Goal: Task Accomplishment & Management: Use online tool/utility

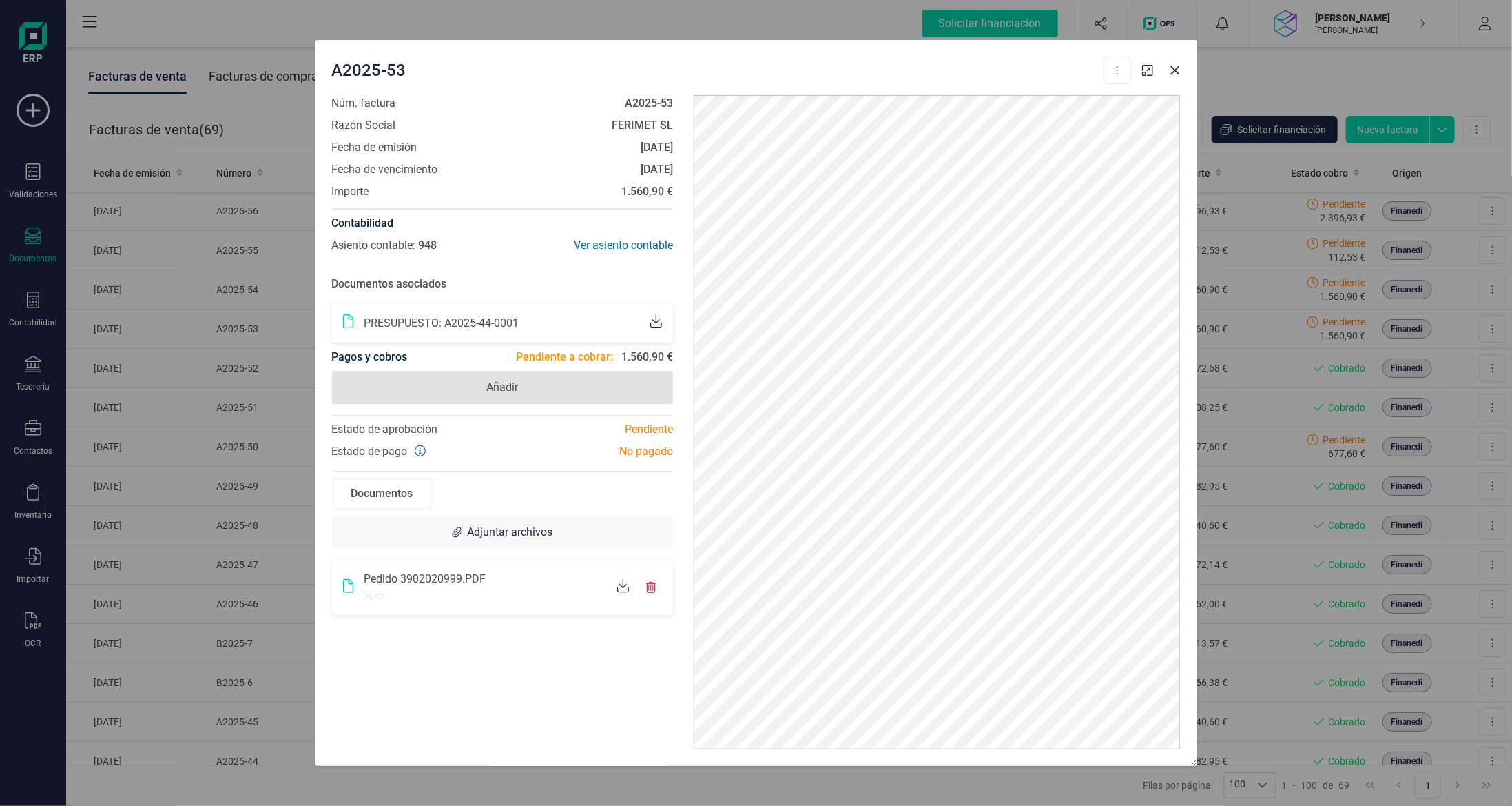
click at [537, 390] on span "Añadir" at bounding box center [503, 387] width 342 height 33
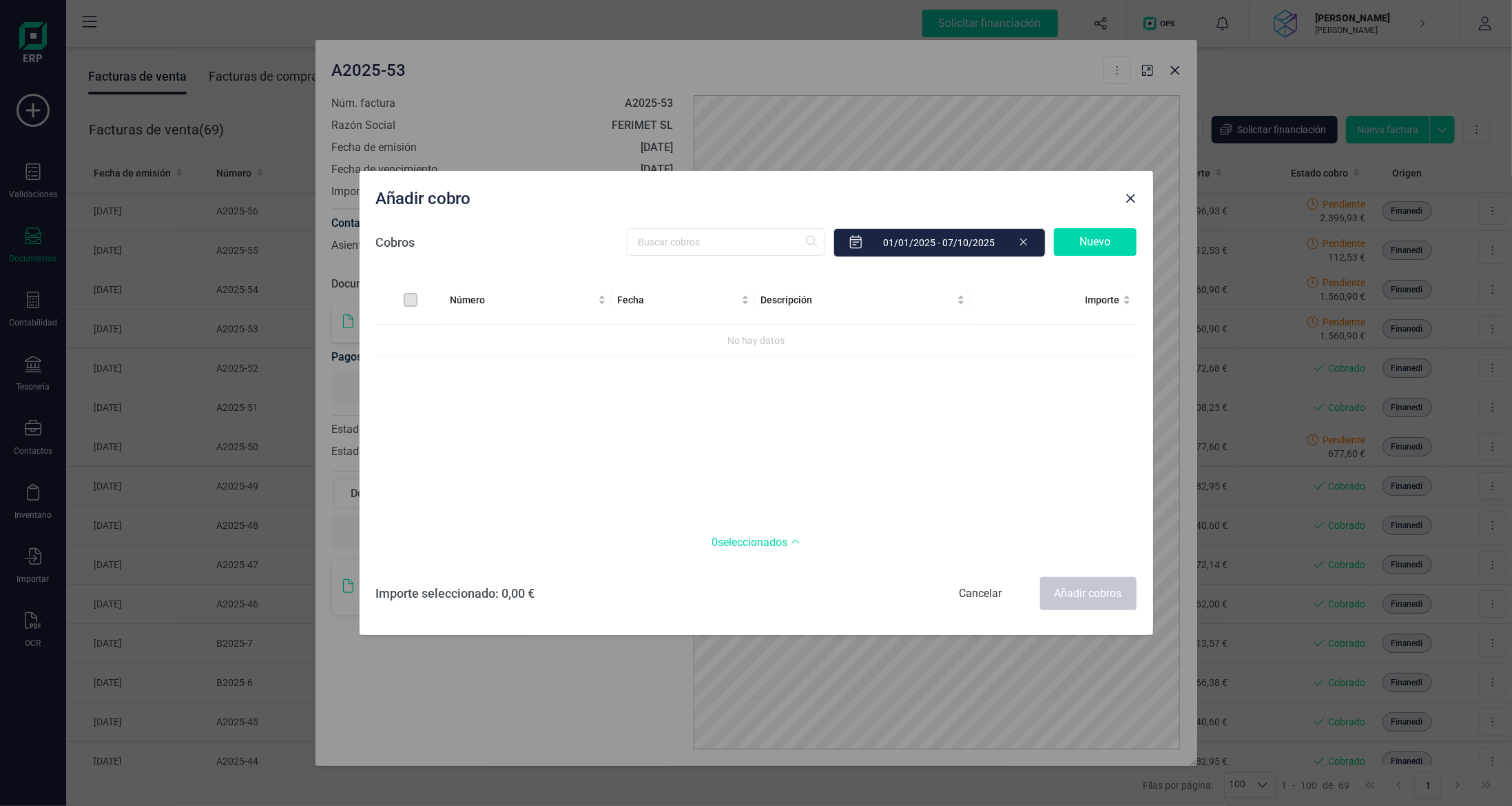
click at [1103, 236] on div "Nuevo" at bounding box center [1095, 242] width 83 height 28
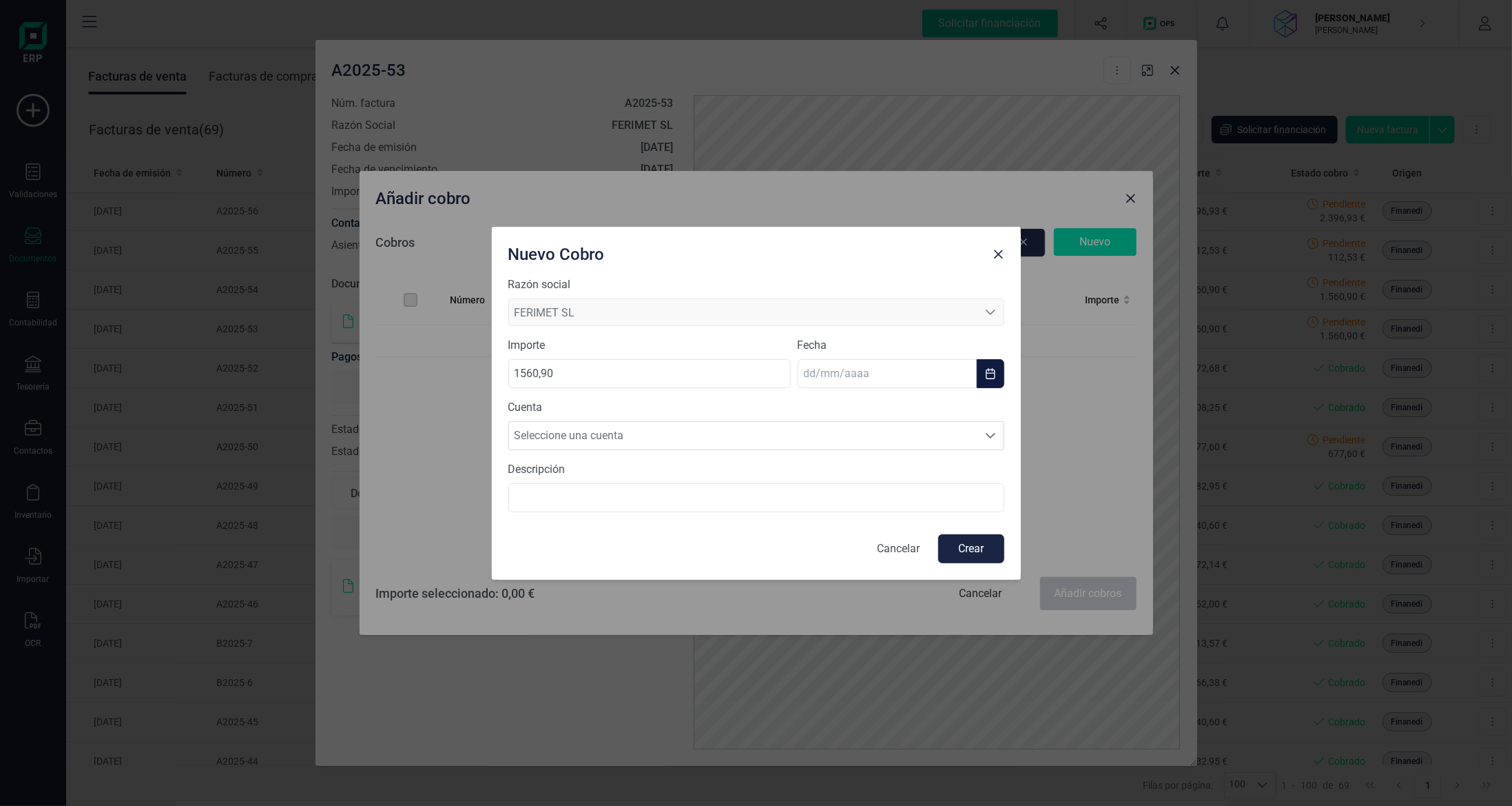
click at [837, 370] on input "text" at bounding box center [887, 373] width 179 height 29
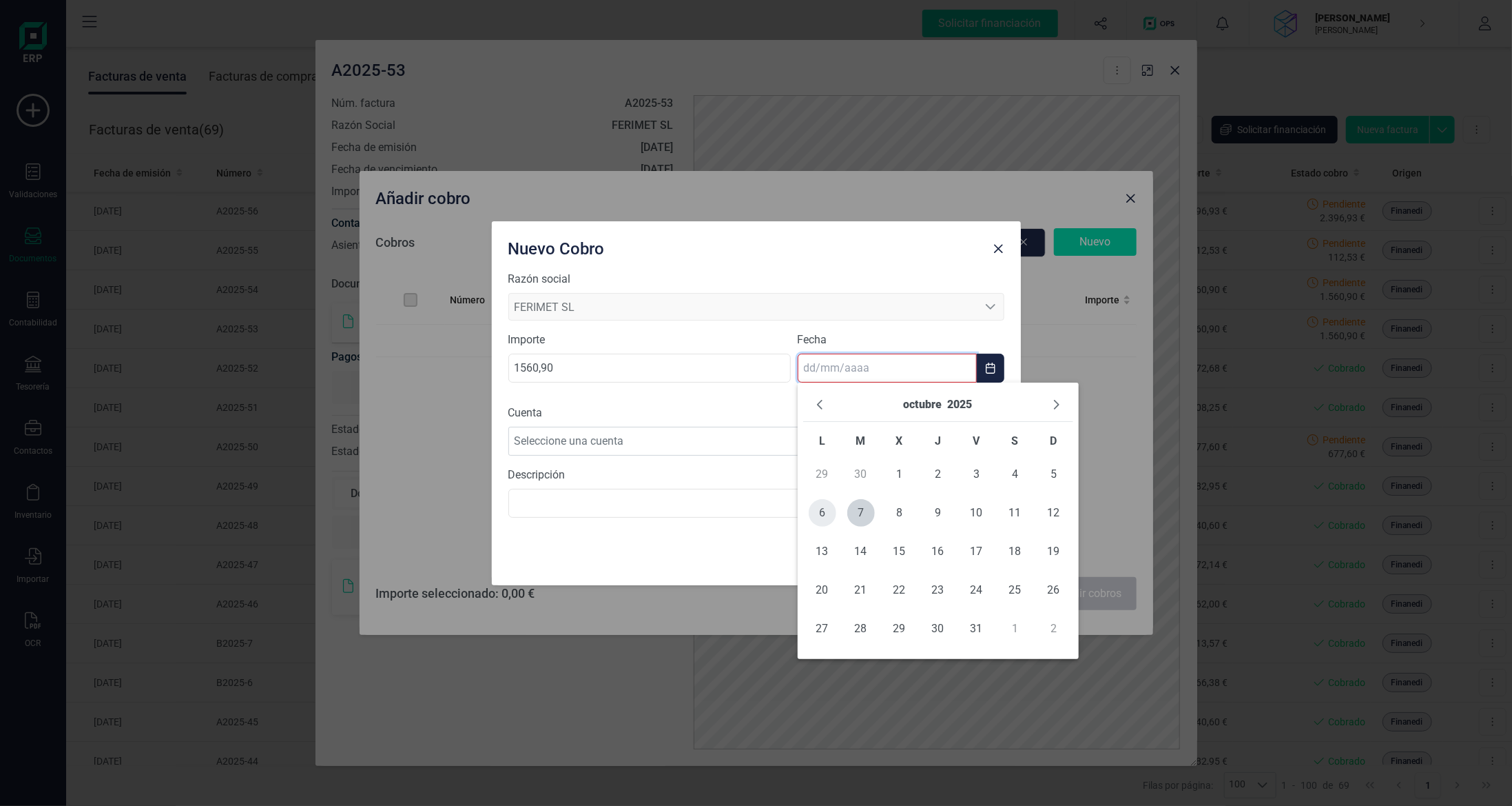
click at [827, 511] on span "6" at bounding box center [823, 513] width 28 height 28
type input "[DATE]"
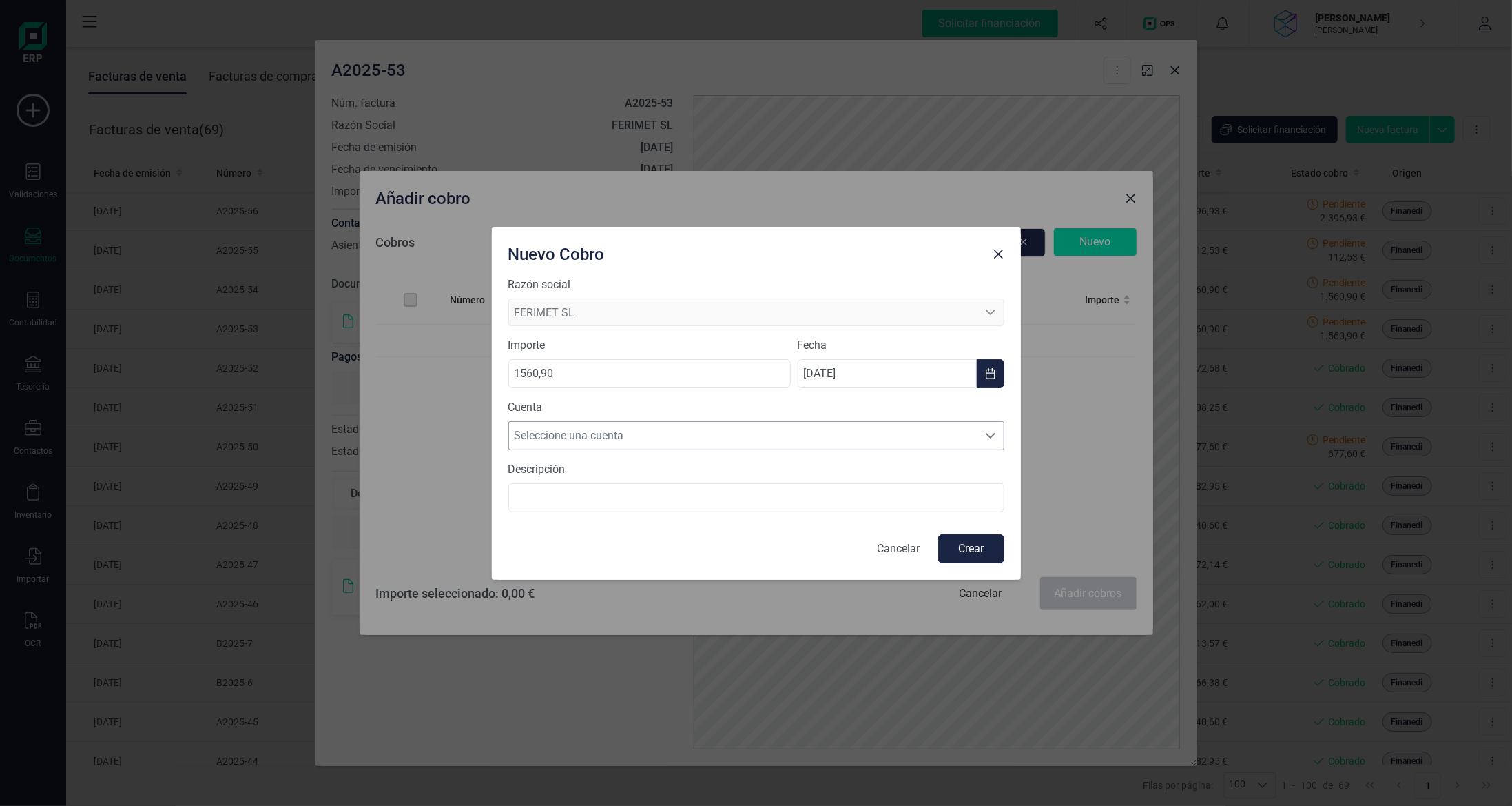
click at [747, 443] on span "Seleccione una cuenta" at bounding box center [743, 436] width 469 height 28
click at [748, 462] on li "[FINANCIAL_ID]" at bounding box center [756, 468] width 496 height 28
click at [976, 540] on button "Crear" at bounding box center [971, 548] width 66 height 29
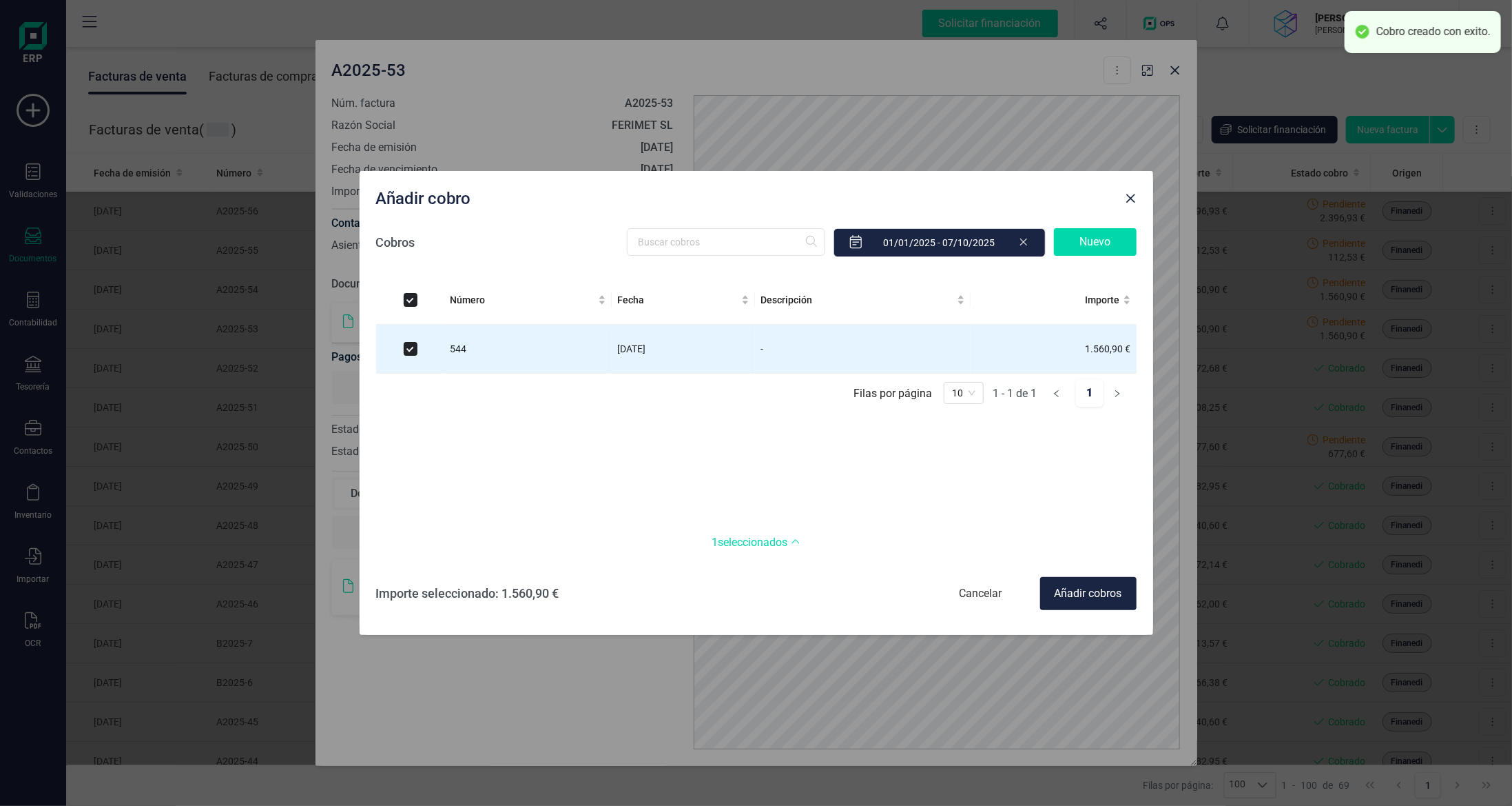
click at [1106, 600] on div "Añadir cobros" at bounding box center [1089, 594] width 96 height 33
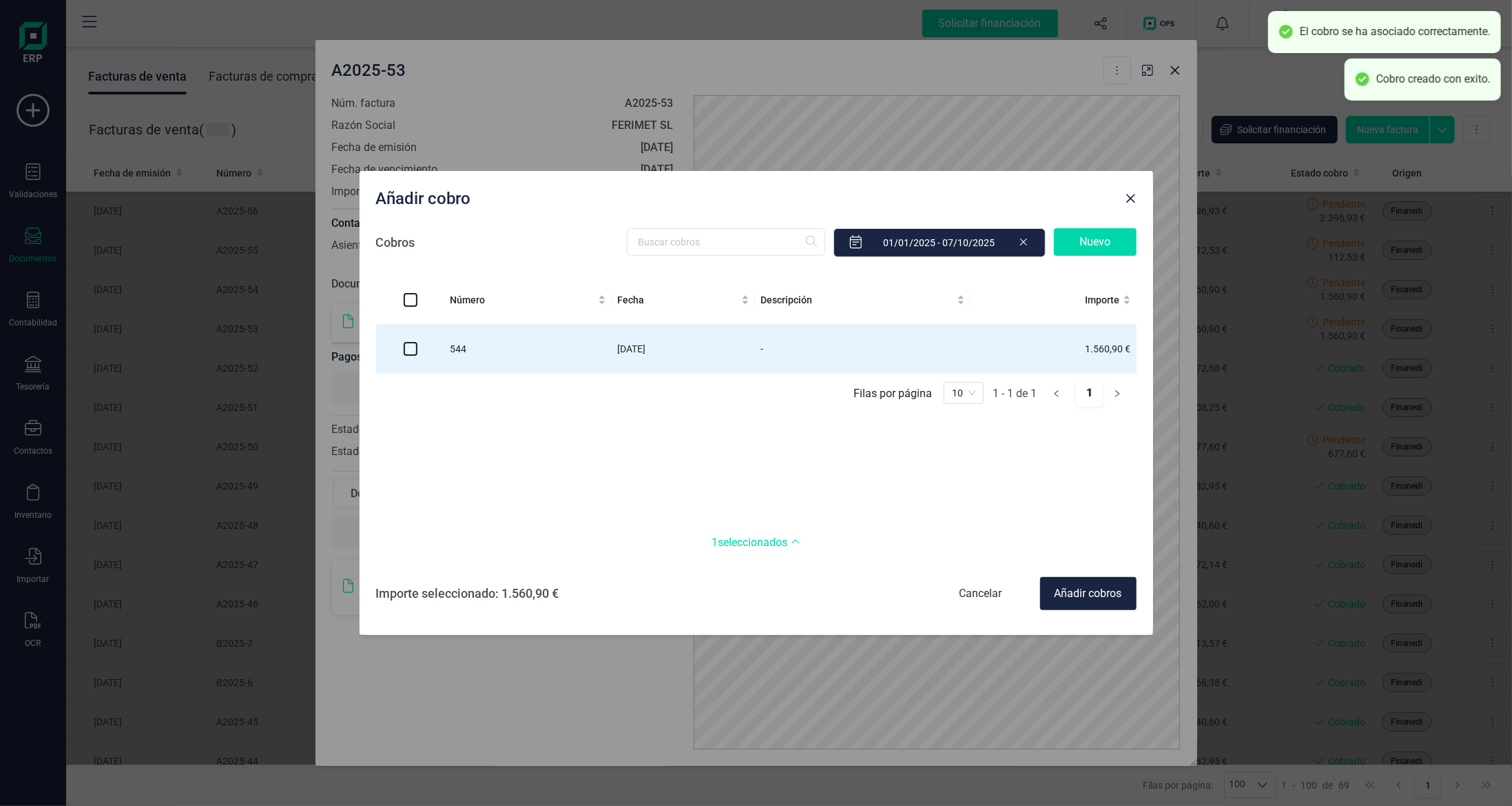
checkbox input "false"
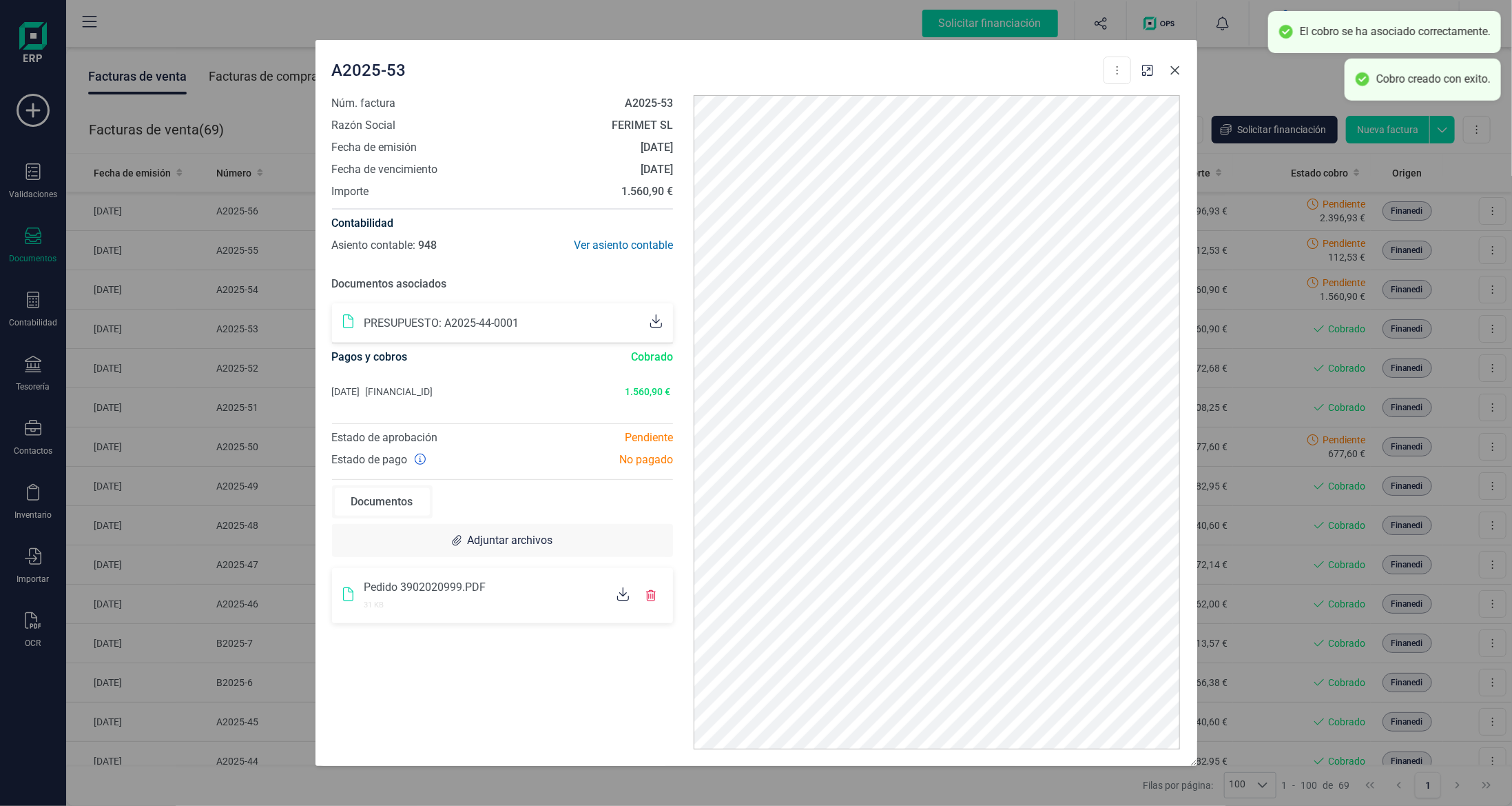
click at [1171, 70] on icon "Close" at bounding box center [1176, 70] width 11 height 11
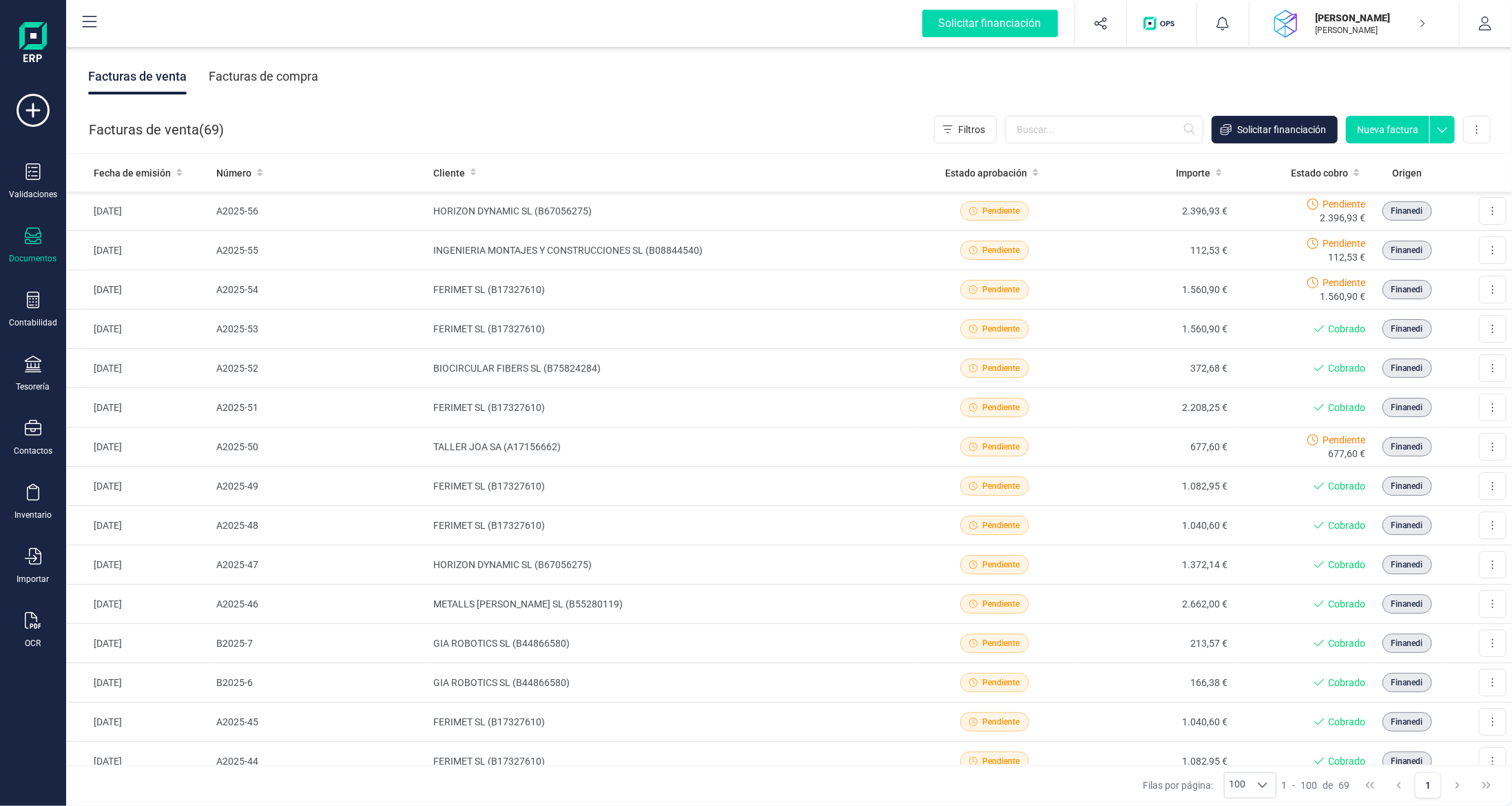
click at [251, 81] on div "Facturas de compra" at bounding box center [263, 76] width 110 height 36
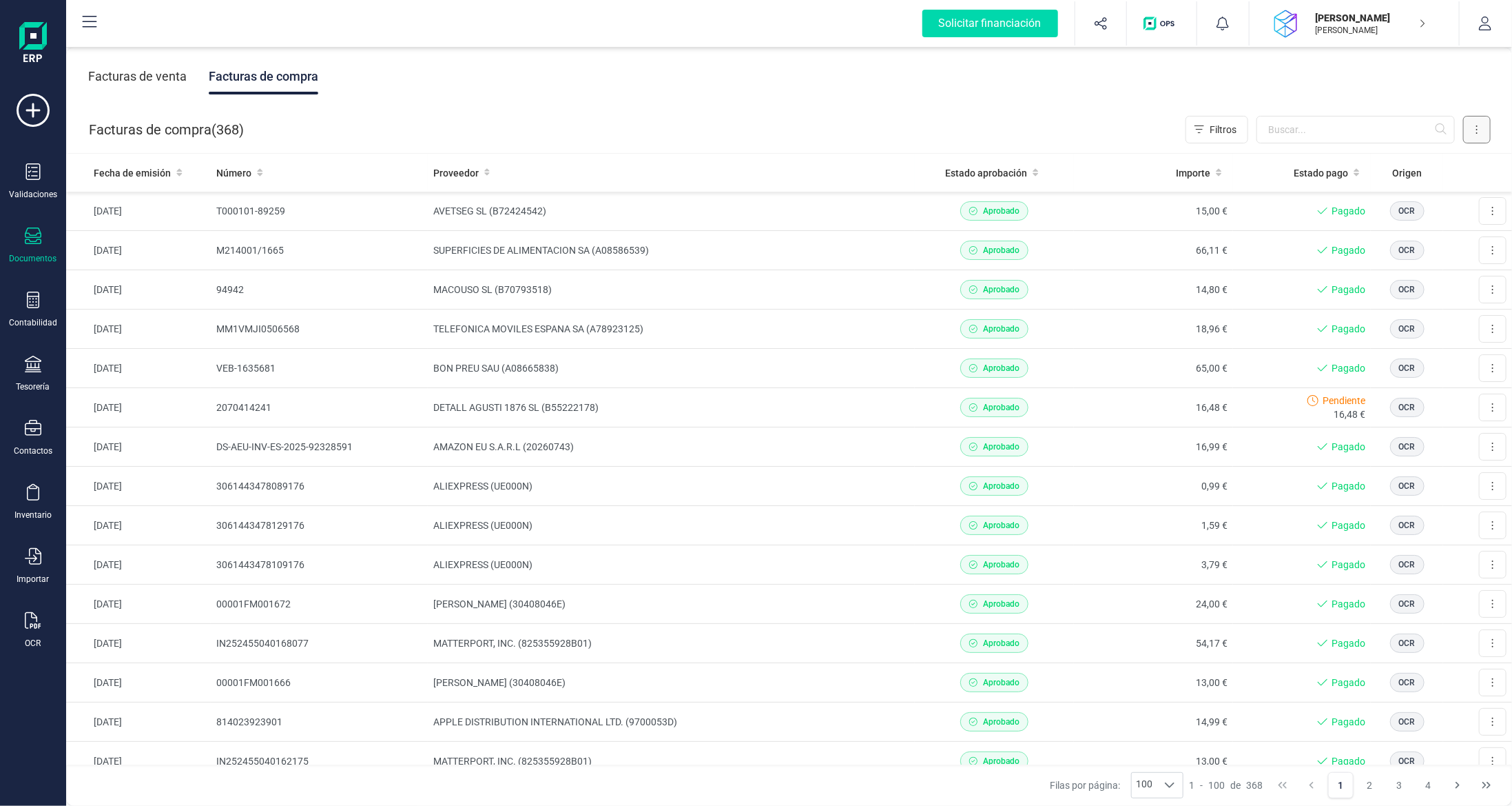
click at [1480, 125] on button at bounding box center [1477, 130] width 28 height 28
click at [1373, 249] on span "Escanear (OCR)" at bounding box center [1382, 246] width 68 height 13
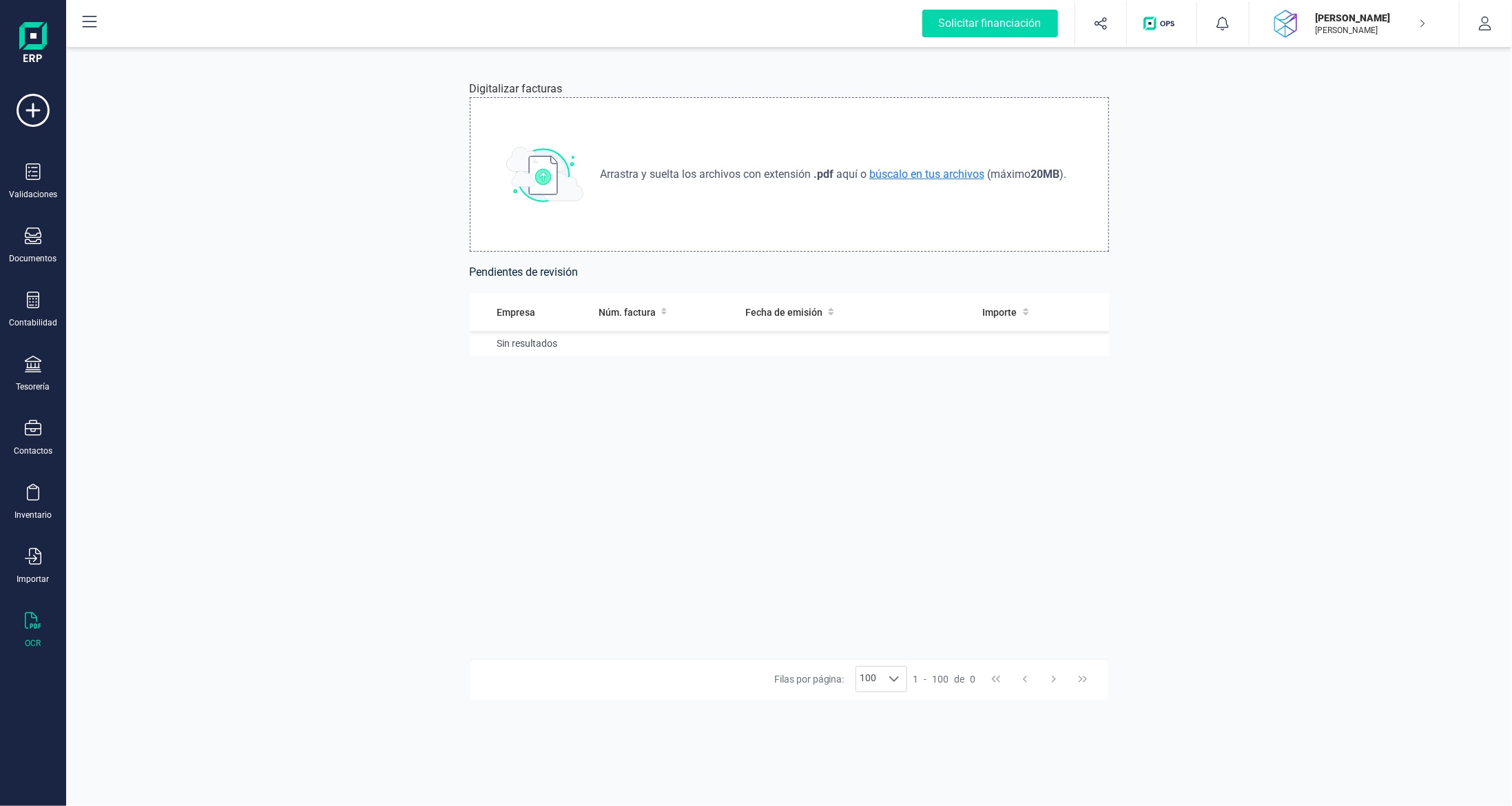
click at [949, 170] on span "búscalo en tus archivos" at bounding box center [927, 174] width 120 height 13
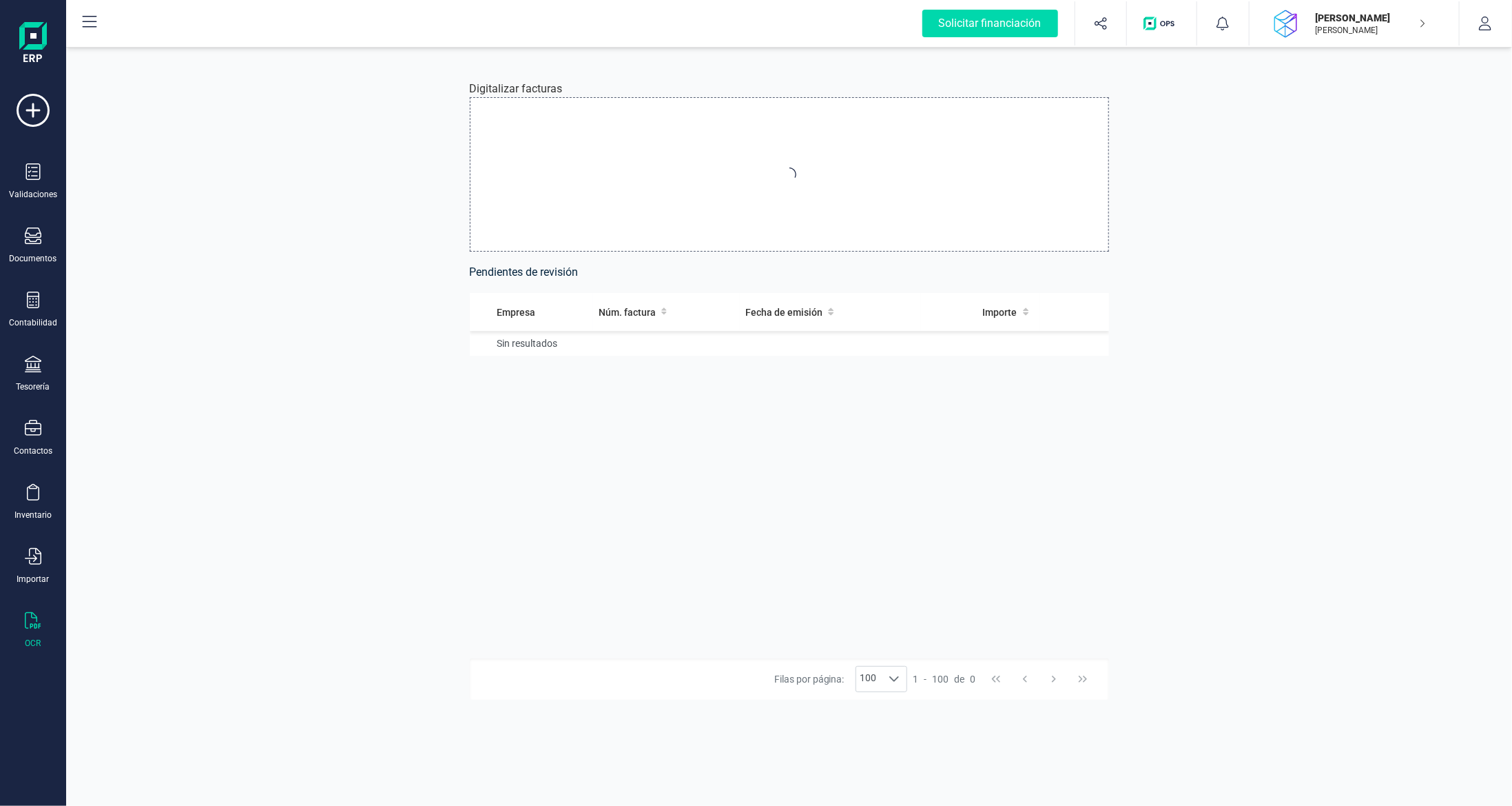
type input "C:\fakepath\invoice amazon.pdf"
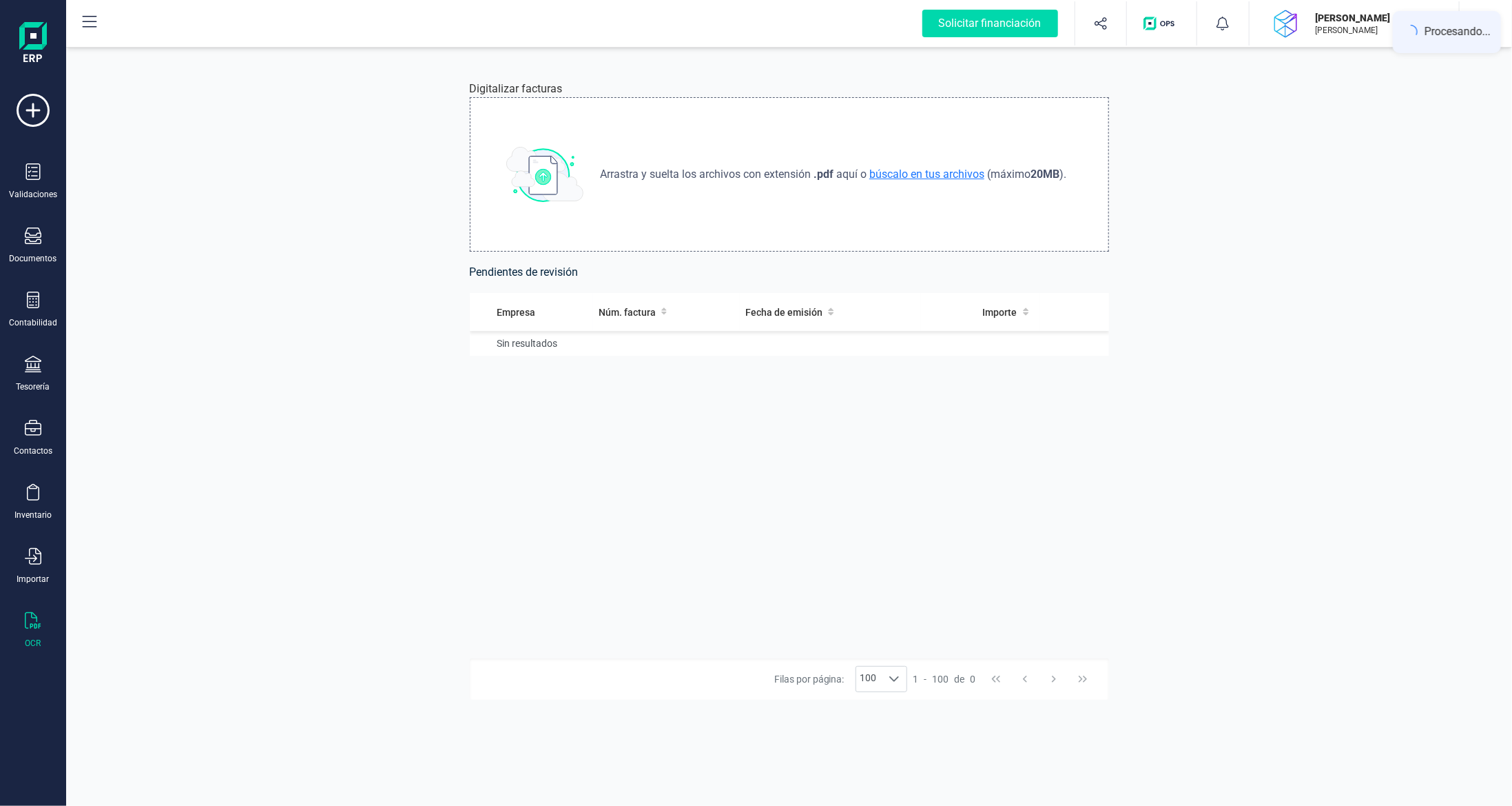
click at [938, 172] on span "búscalo en tus archivos" at bounding box center [927, 174] width 120 height 13
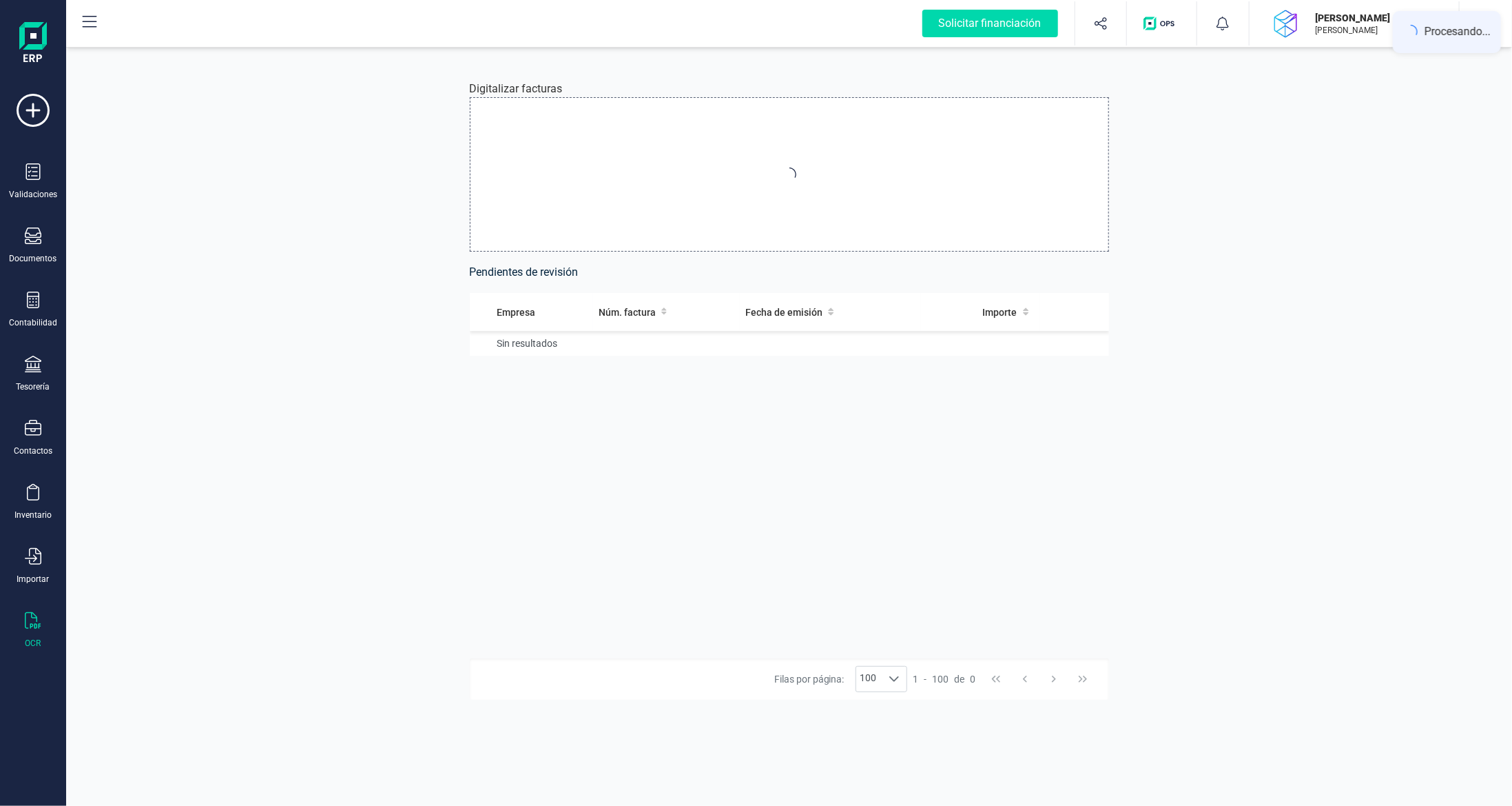
type input "C:\fakepath\invoice amazon.pdf"
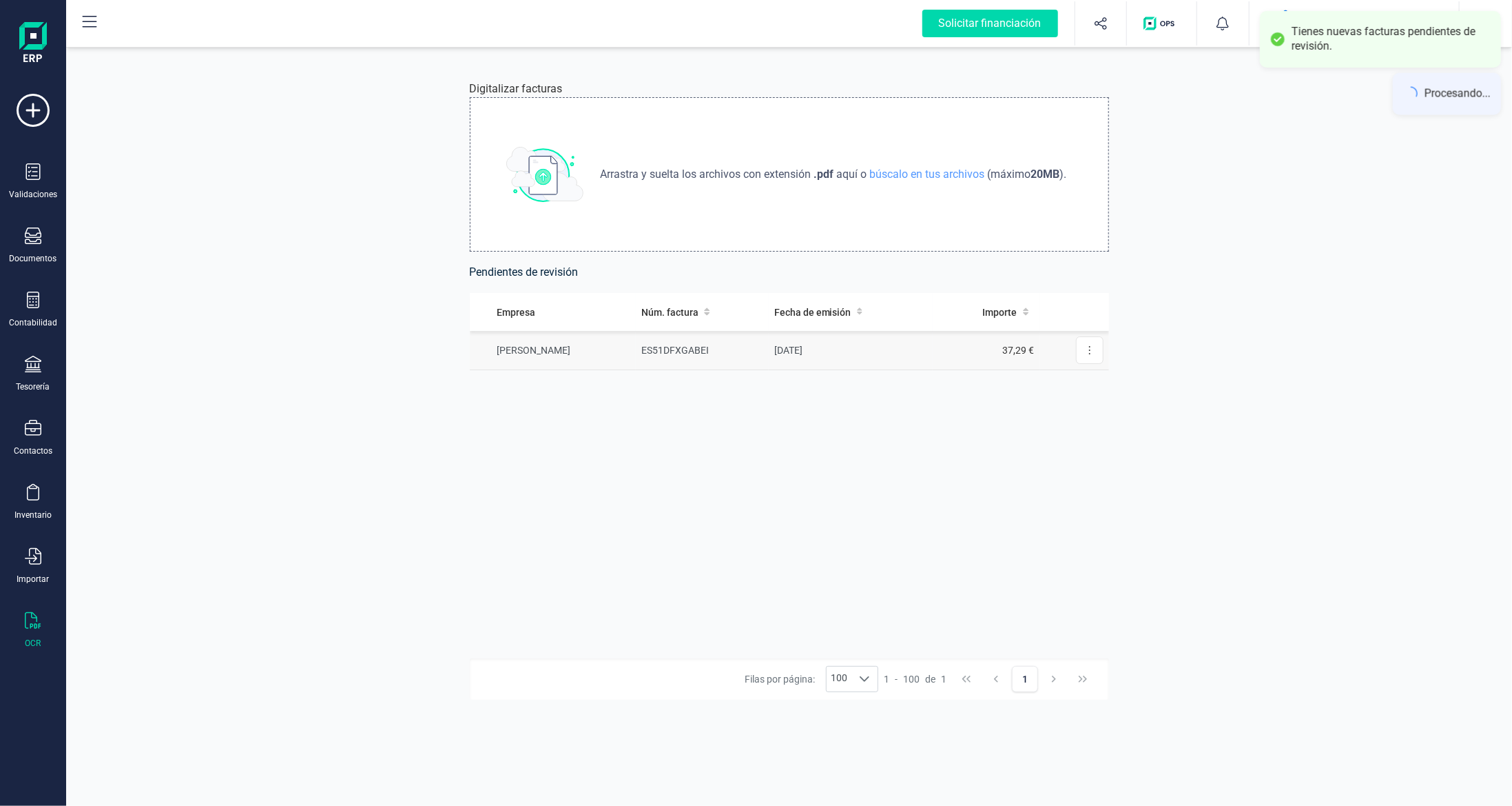
click at [659, 354] on td "ES51DFXGABEI" at bounding box center [702, 350] width 133 height 39
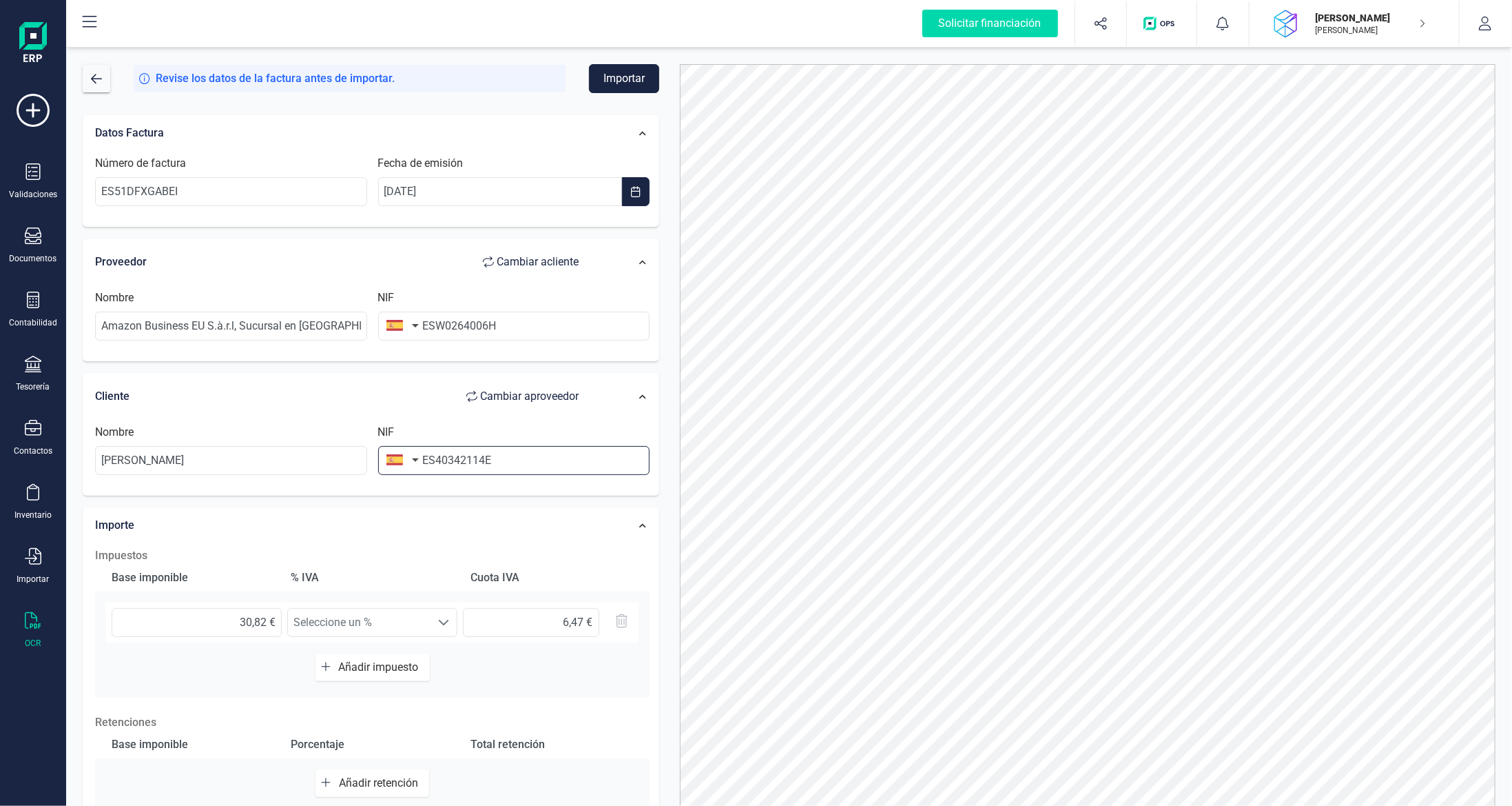
drag, startPoint x: 433, startPoint y: 459, endPoint x: 371, endPoint y: 473, distance: 63.6
click at [374, 466] on div "NIF ES40342114E" at bounding box center [515, 450] width 283 height 51
type input "40342114E"
click at [614, 80] on button "Importar" at bounding box center [624, 79] width 70 height 29
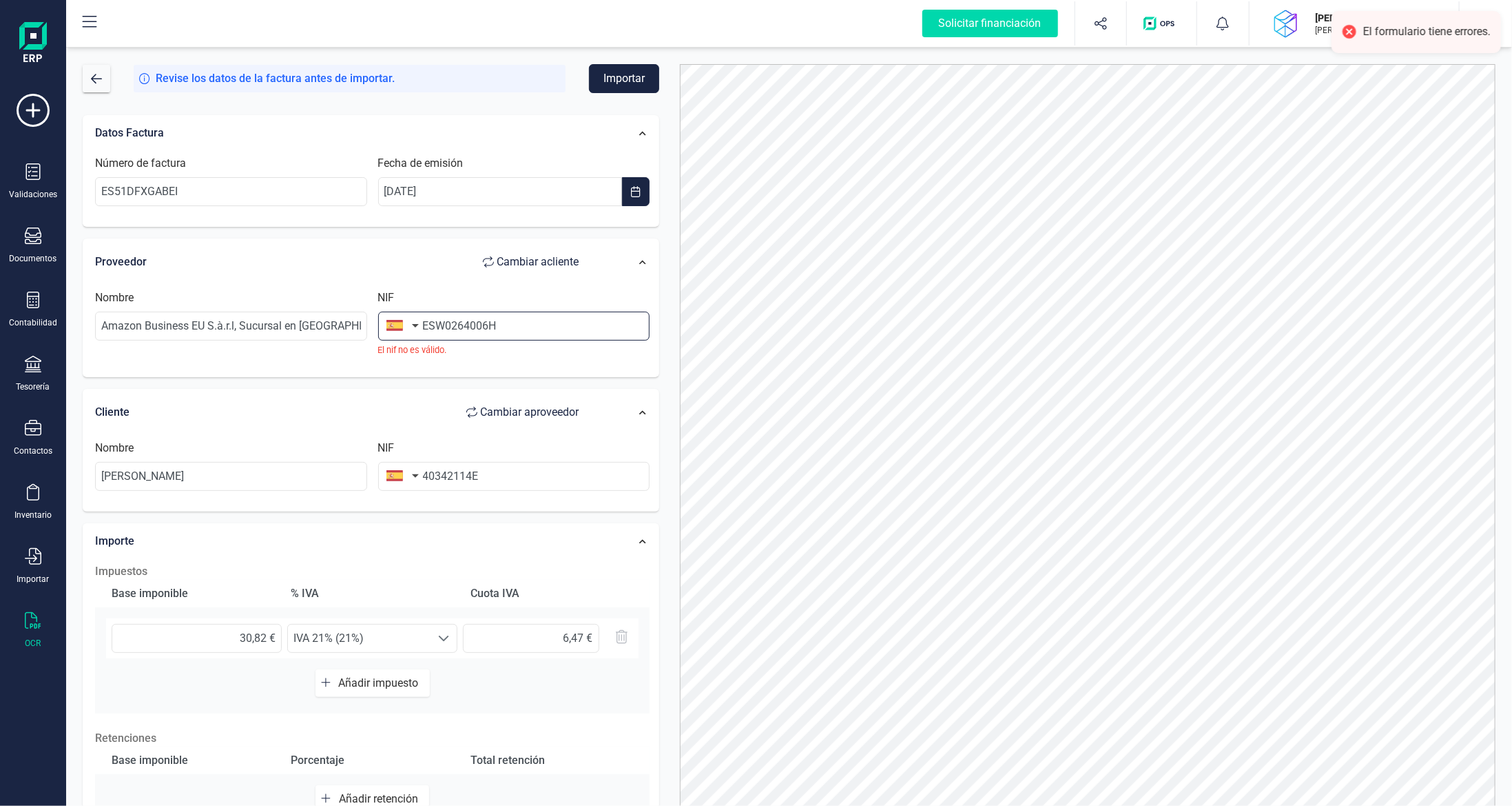
click at [436, 322] on input "ESW0264006H" at bounding box center [514, 326] width 272 height 29
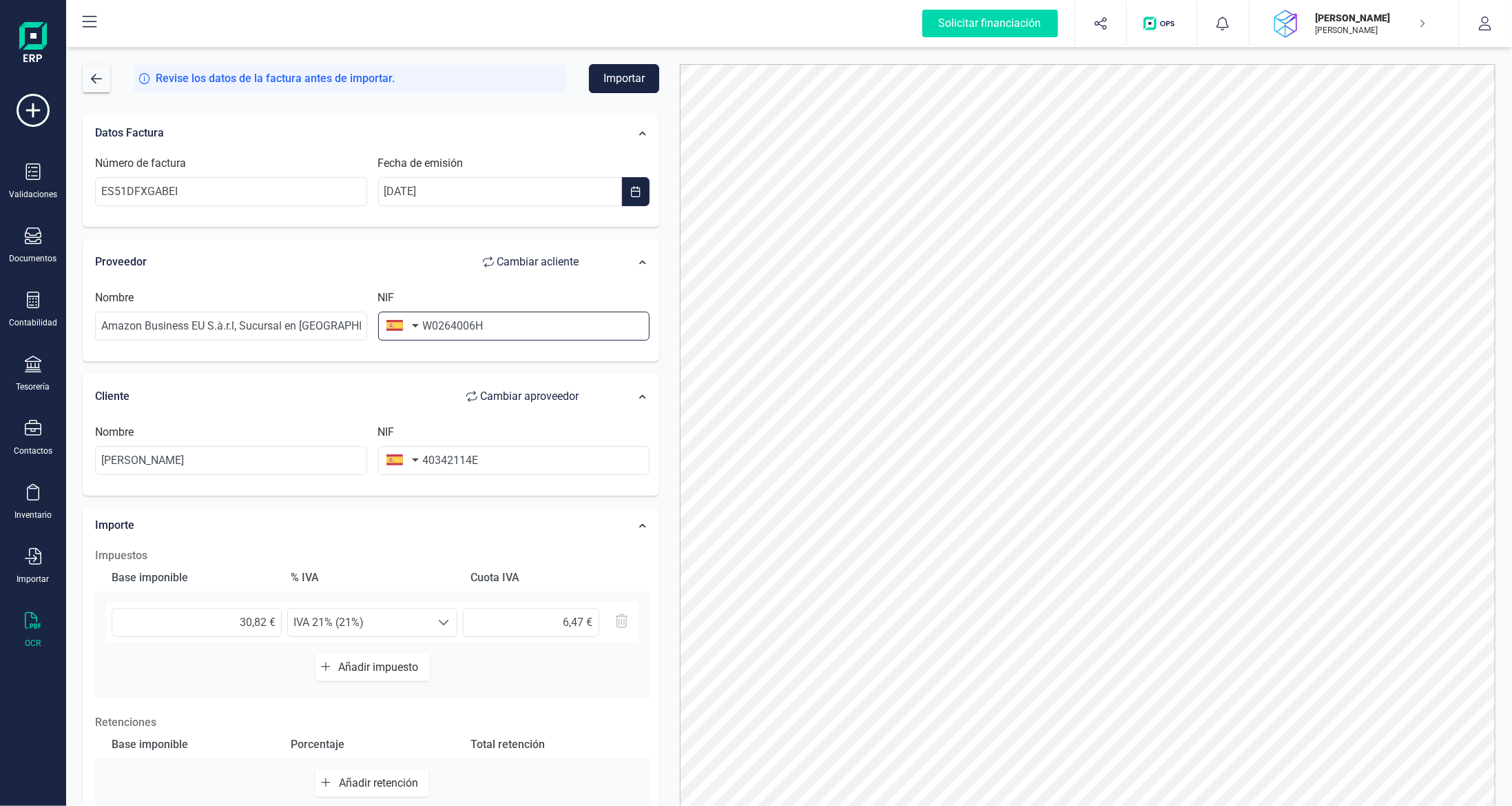
type input "W0264006H"
click at [624, 76] on button "Importar" at bounding box center [624, 79] width 70 height 29
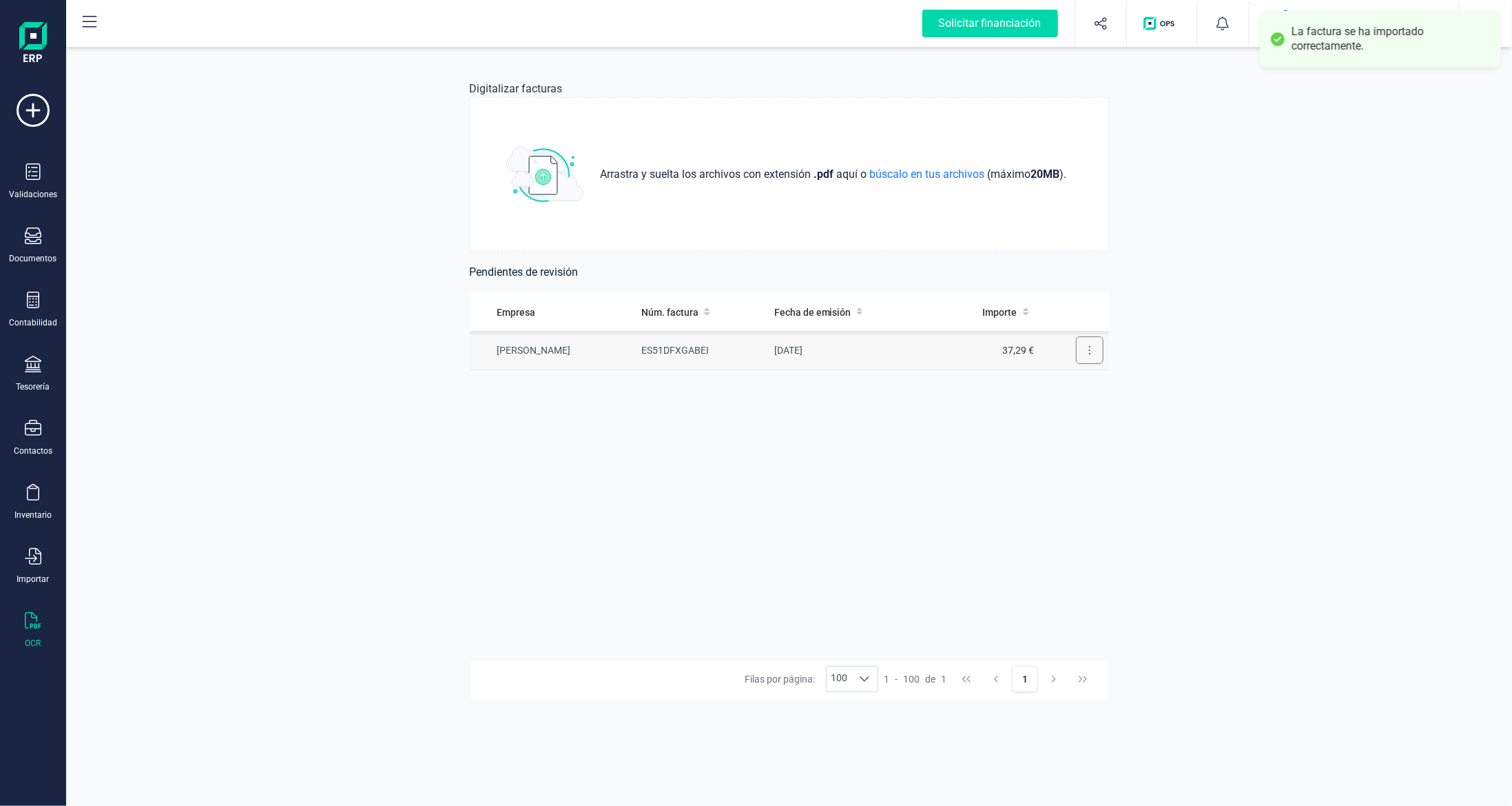
click at [1087, 352] on button at bounding box center [1089, 350] width 28 height 28
click at [1069, 413] on span "Eliminar factura" at bounding box center [1058, 411] width 68 height 13
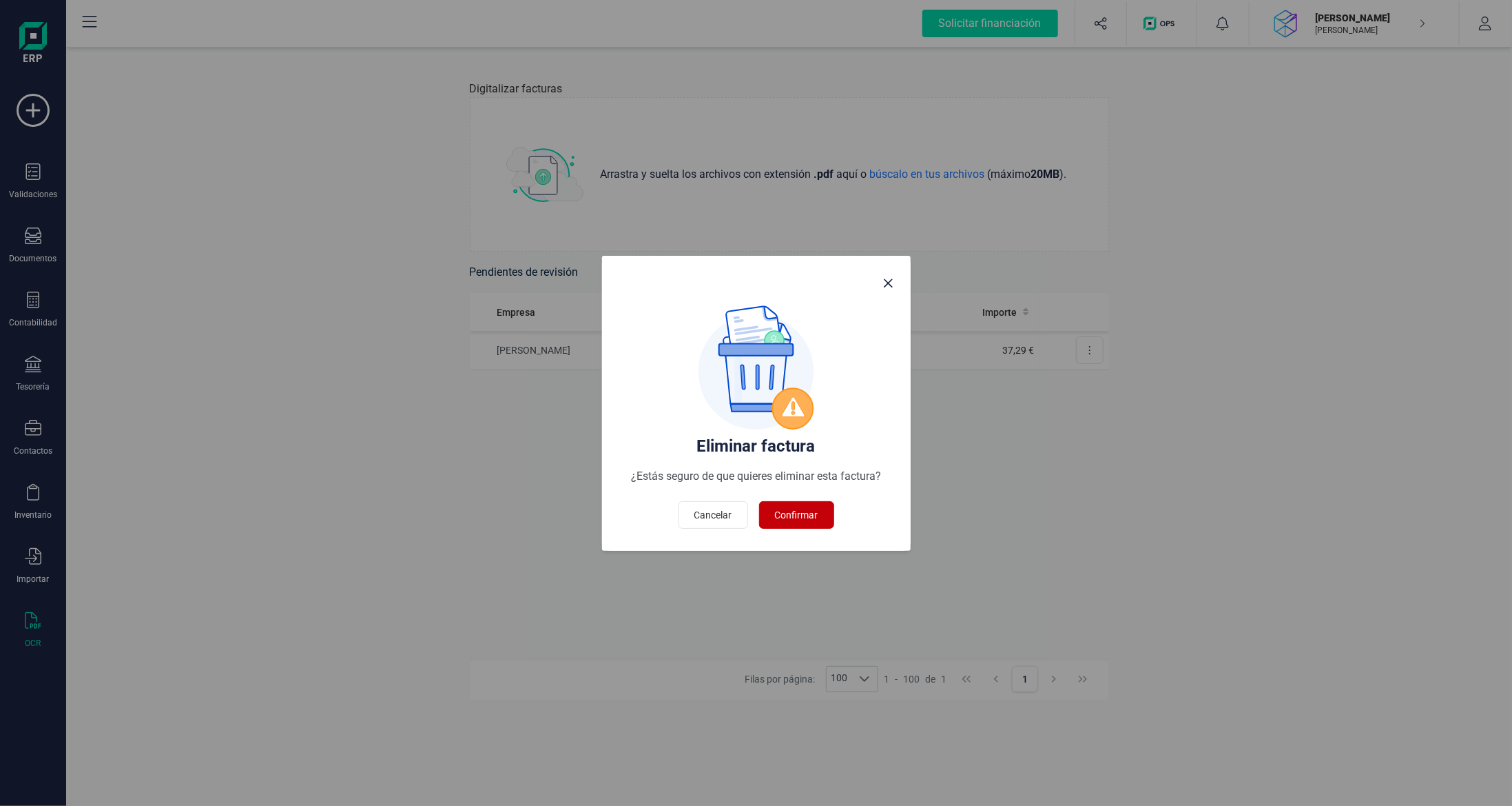
click at [795, 511] on span "Confirmar" at bounding box center [796, 514] width 43 height 13
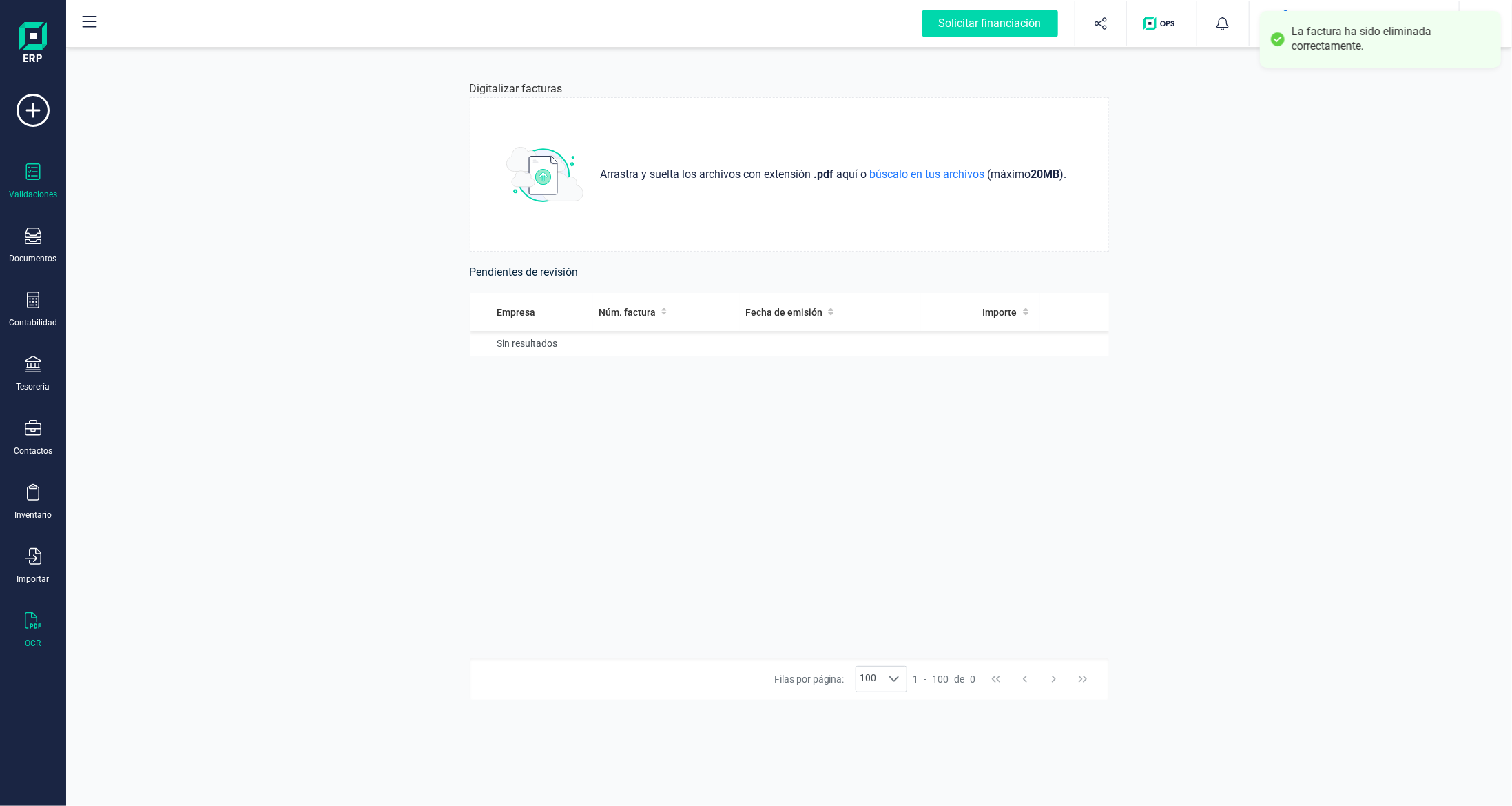
click at [39, 175] on icon at bounding box center [33, 171] width 16 height 16
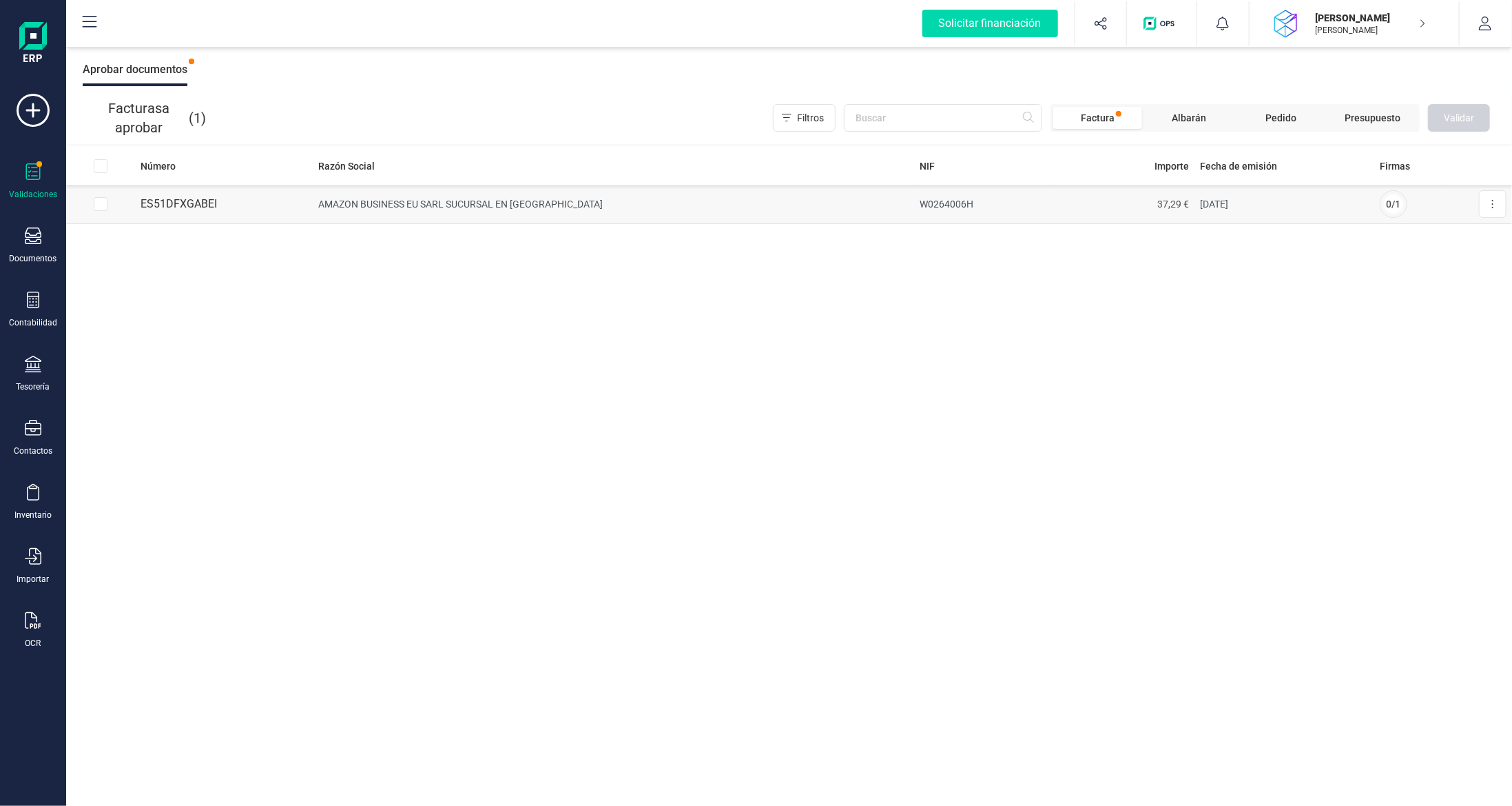
click at [99, 203] on input "Row Selected 0b2db75c-a56e-40e5-9de1-c6a4bb8862a5" at bounding box center [100, 203] width 13 height 13
checkbox input "true"
click at [1467, 127] on button "Validar" at bounding box center [1460, 118] width 62 height 28
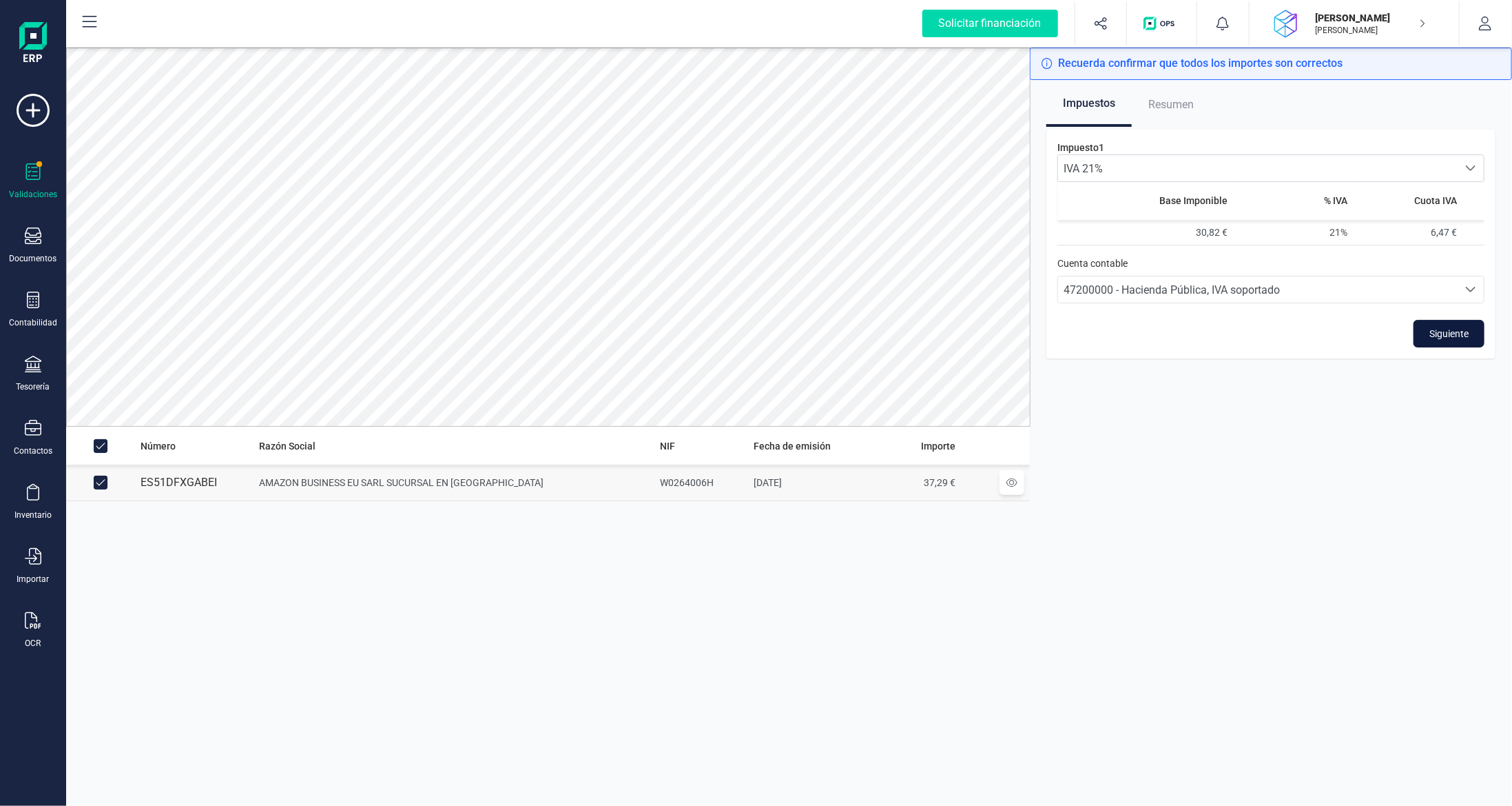
click at [1451, 330] on span "Siguiente" at bounding box center [1449, 333] width 39 height 13
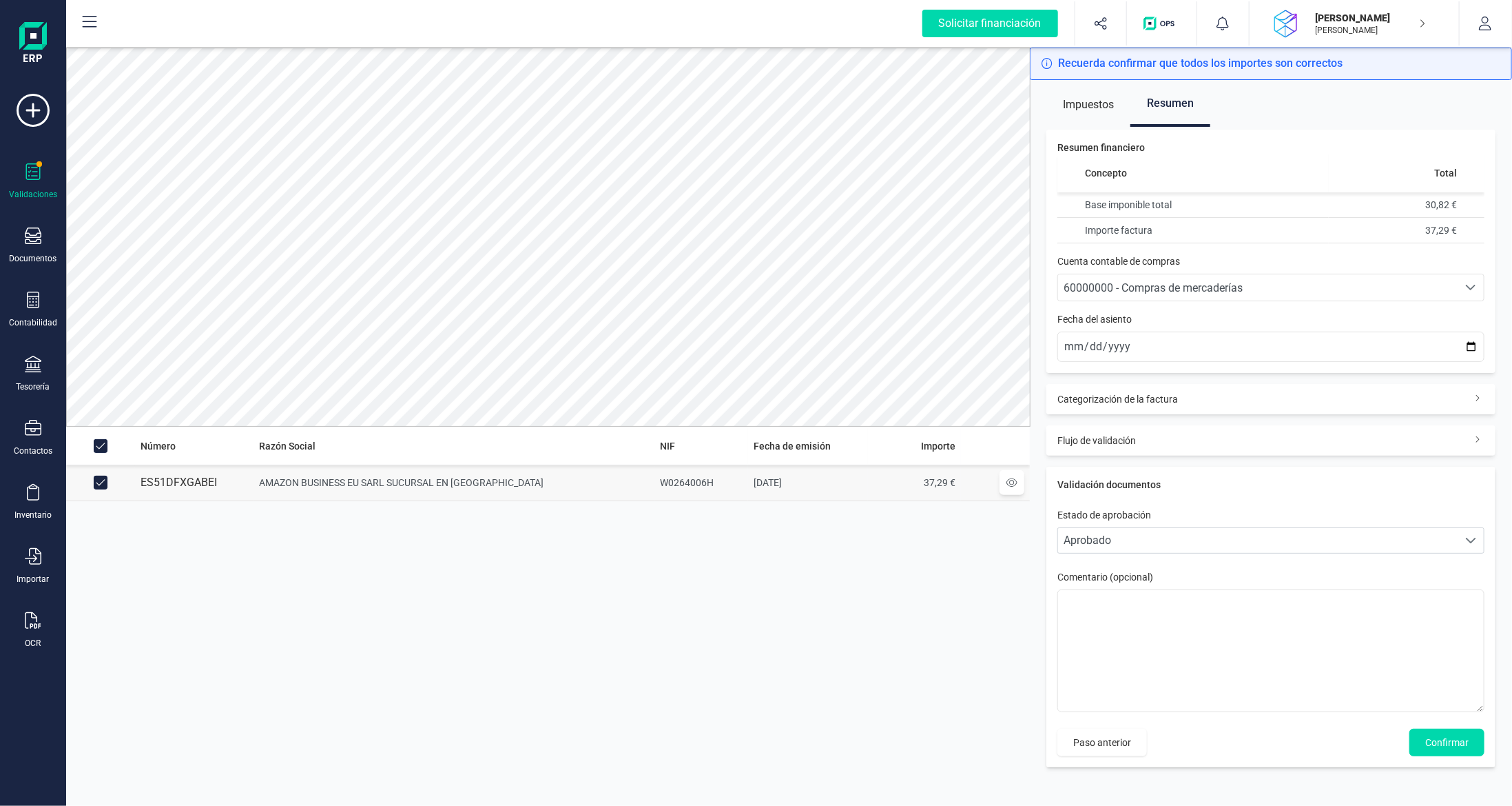
click at [1212, 284] on span "60000000 - Compras de mercaderías" at bounding box center [1153, 288] width 179 height 13
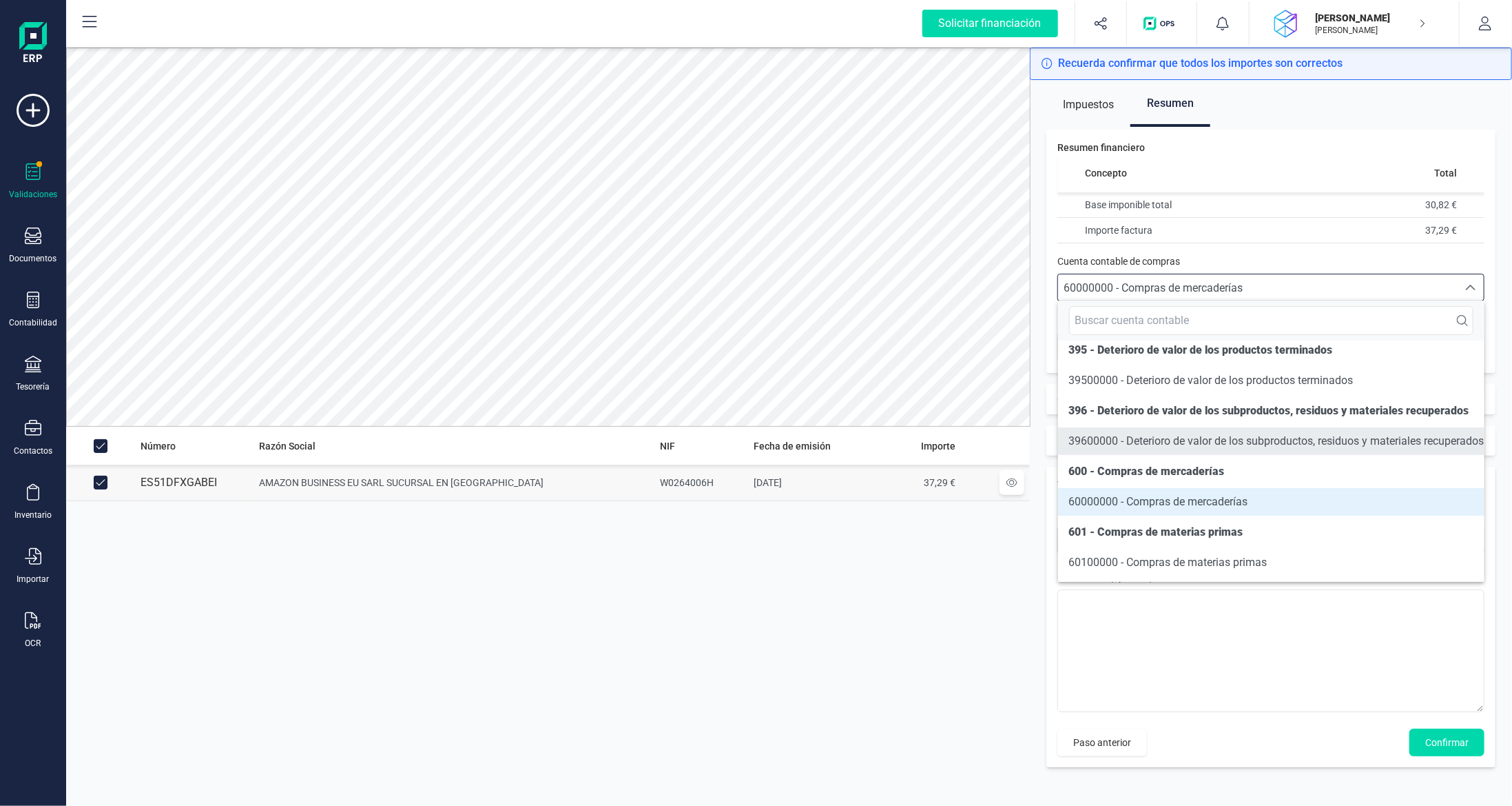
scroll to position [6627, 0]
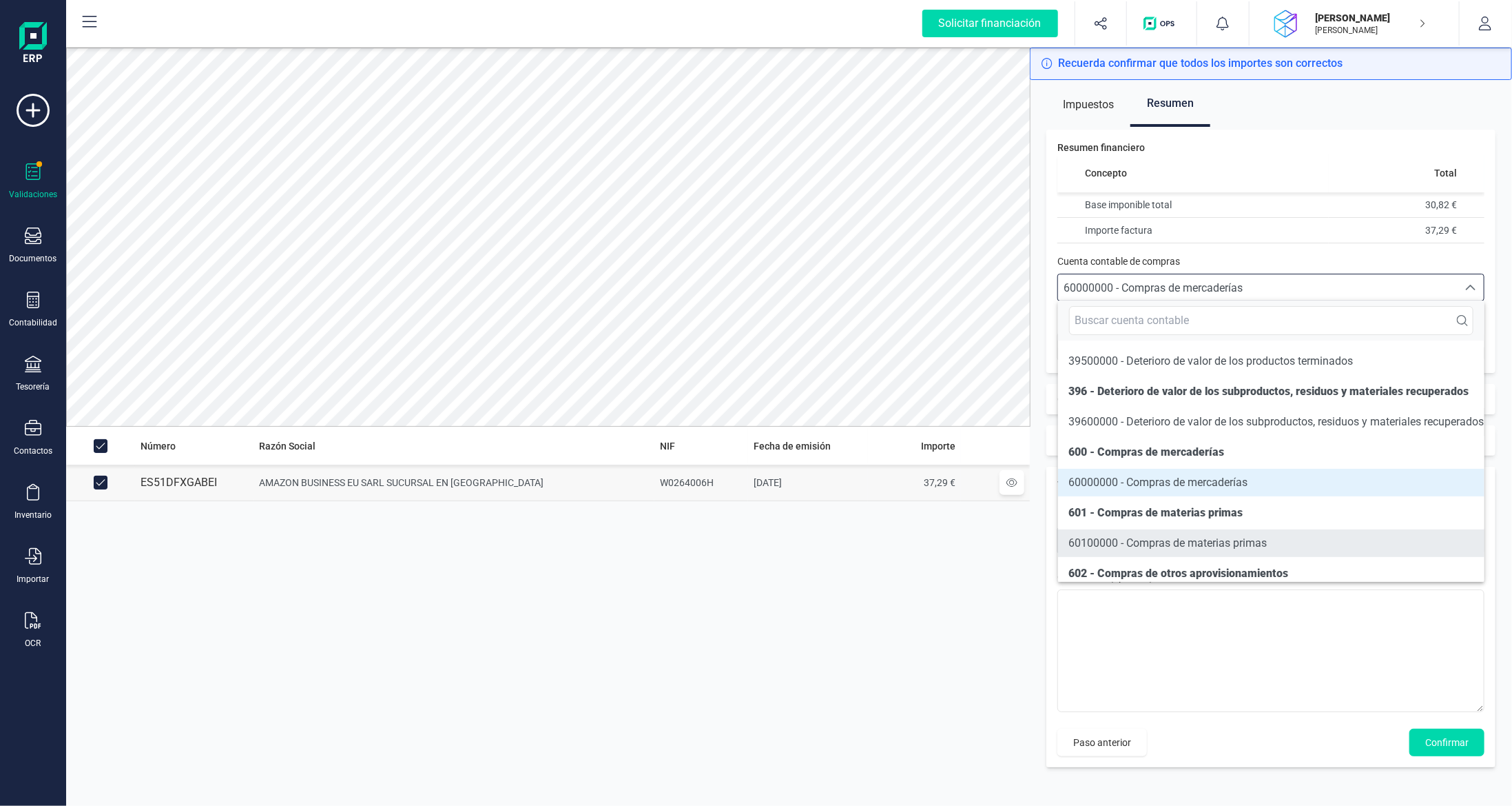
click at [1217, 547] on li "60100000 - Compras de materias primas" at bounding box center [1271, 543] width 427 height 28
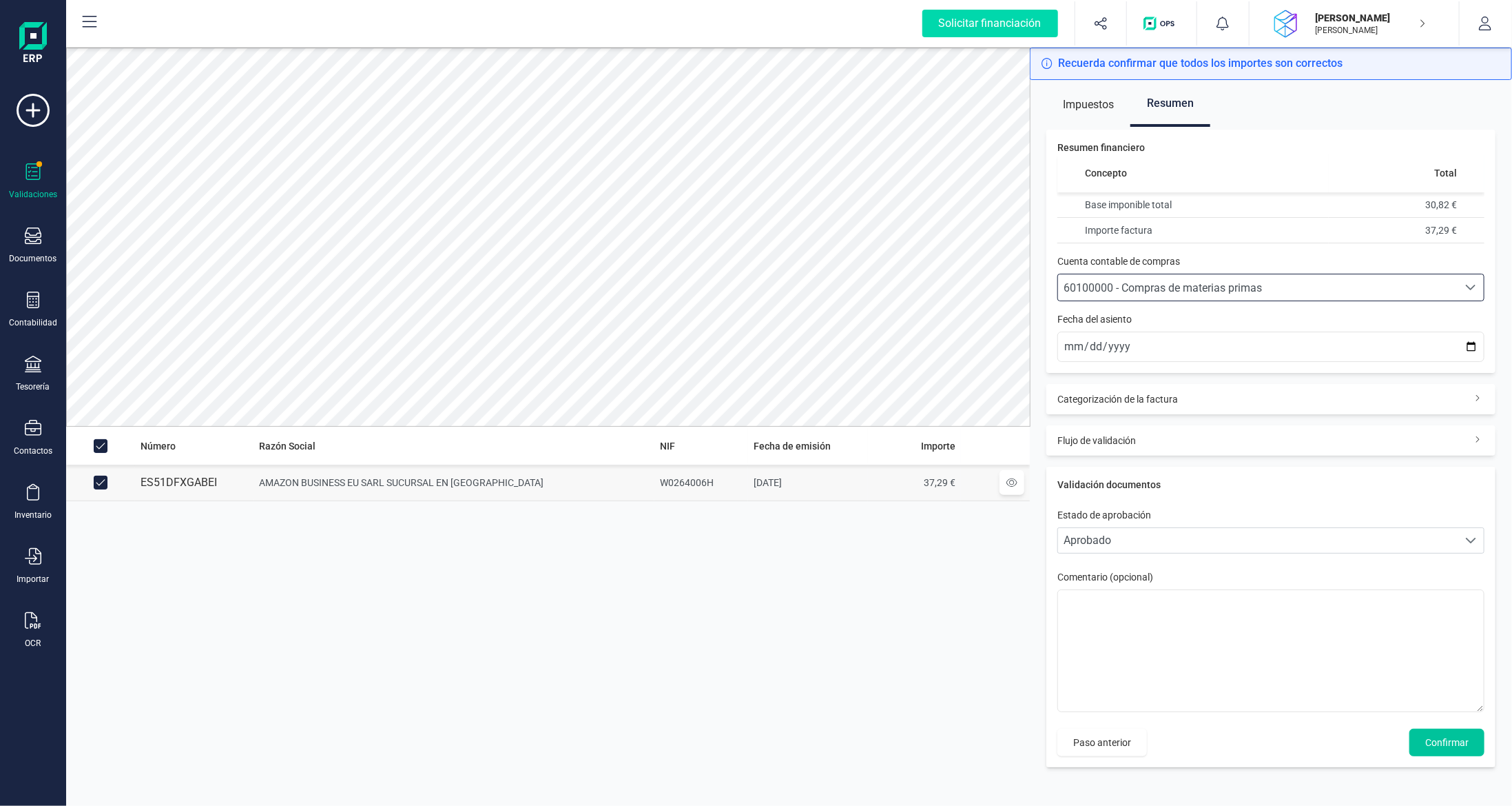
click at [1434, 743] on span "Confirmar" at bounding box center [1447, 742] width 43 height 13
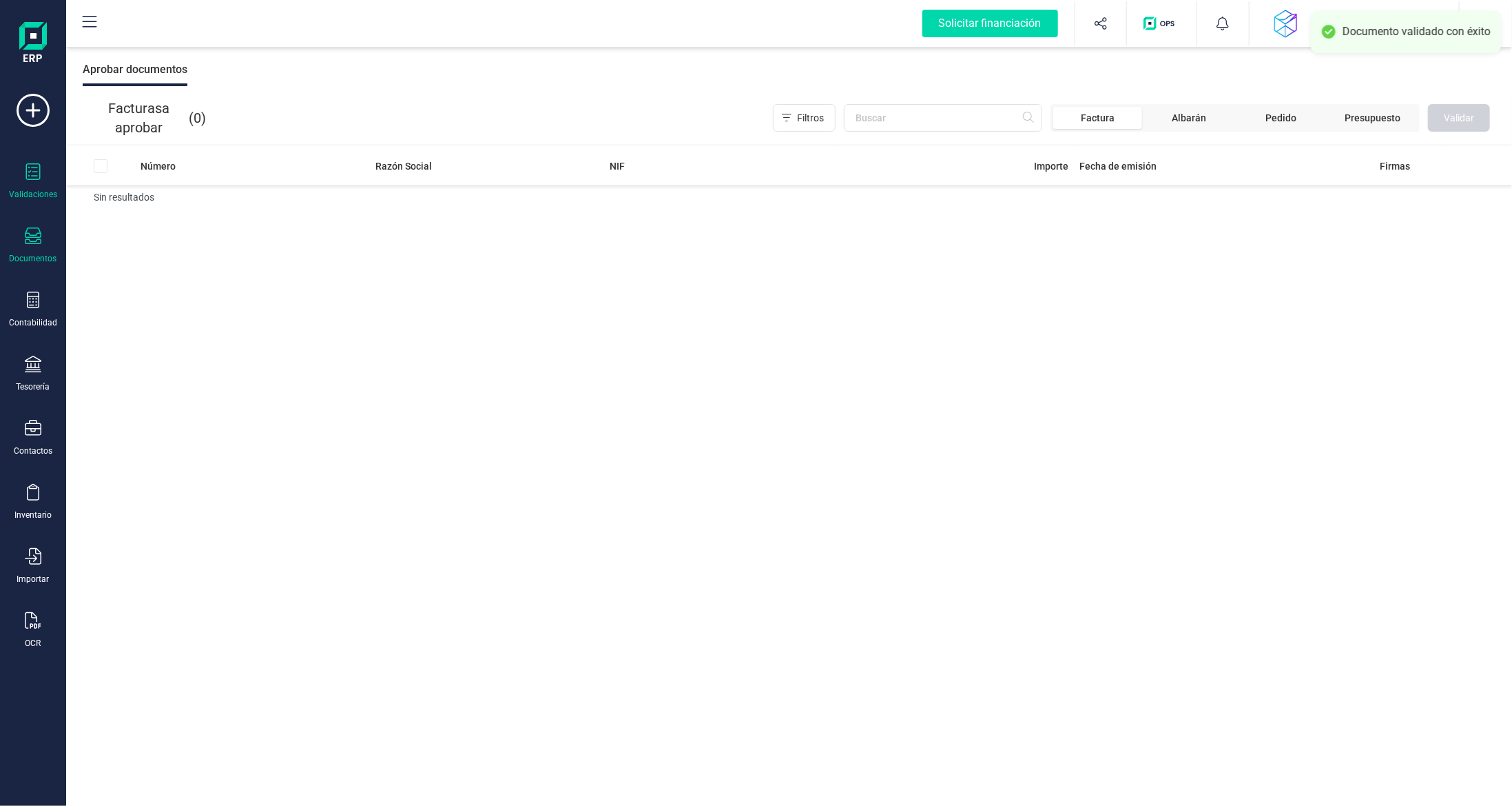
click at [33, 245] on div at bounding box center [33, 237] width 16 height 20
click at [140, 196] on span "Facturas" at bounding box center [144, 198] width 73 height 16
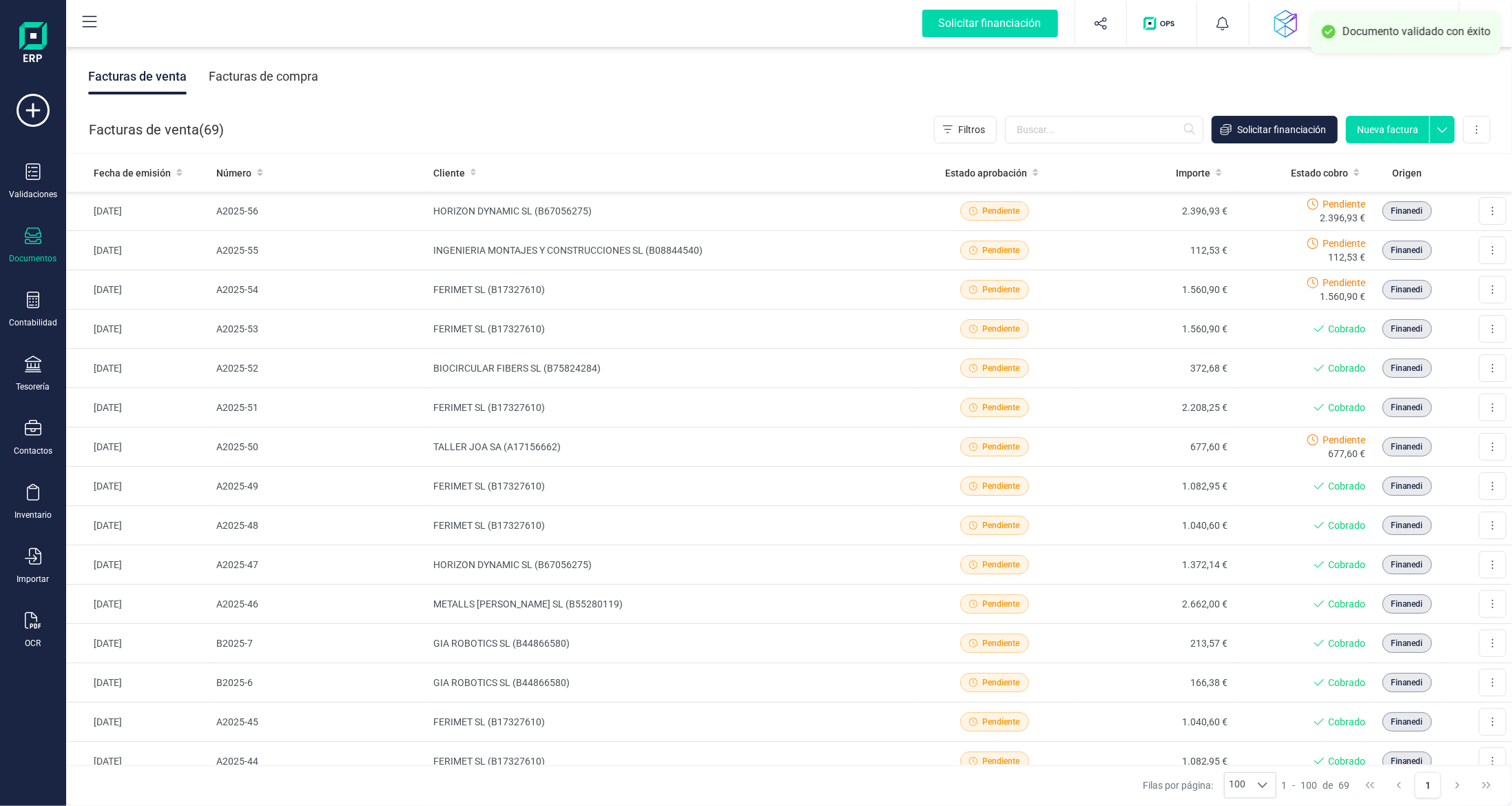
click at [290, 79] on div "Facturas de compra" at bounding box center [263, 76] width 110 height 36
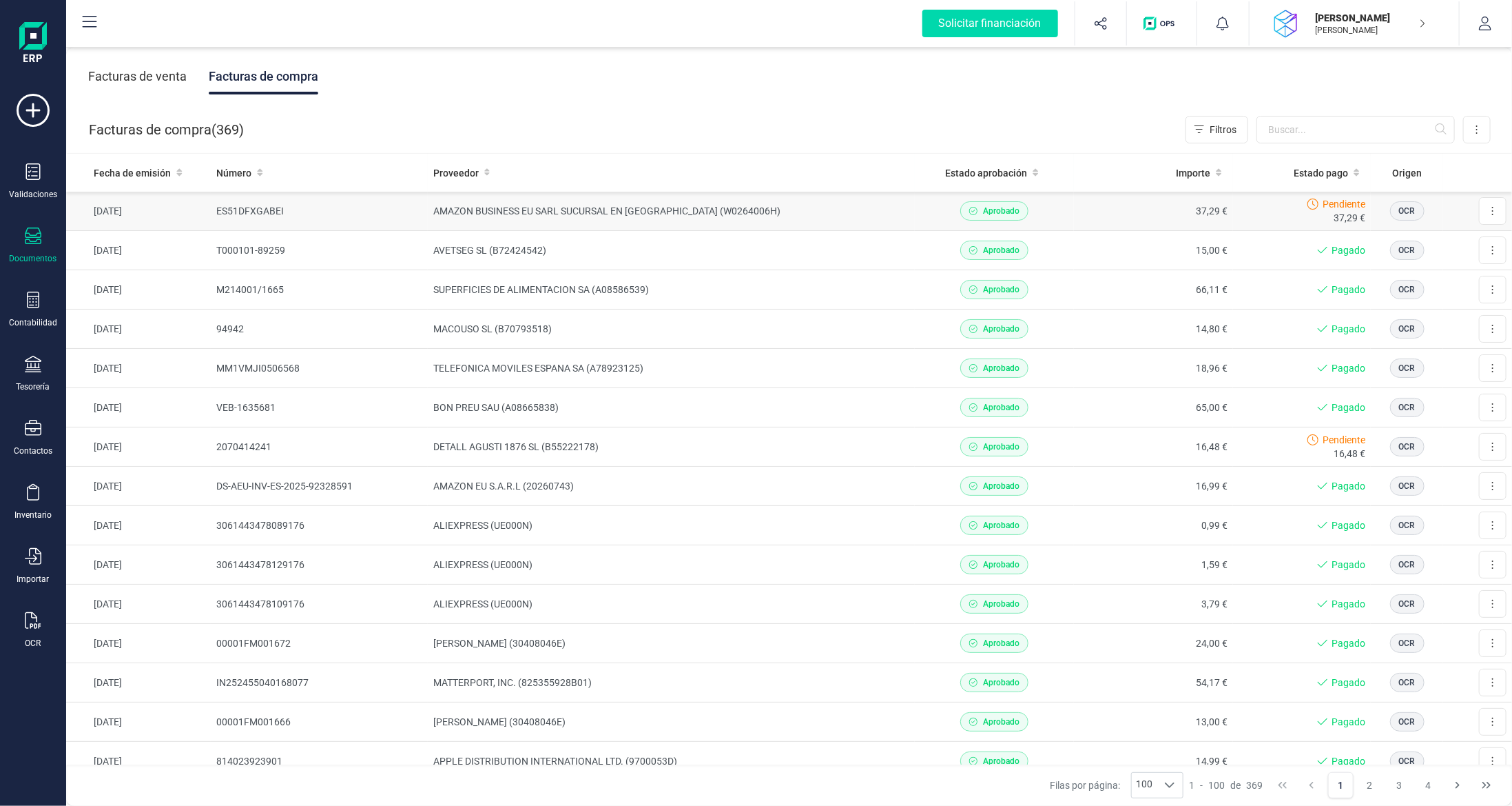
click at [847, 210] on td "AMAZON BUSINESS EU SARL SUCURSAL EN [GEOGRAPHIC_DATA] (W0264006H)" at bounding box center [671, 211] width 488 height 39
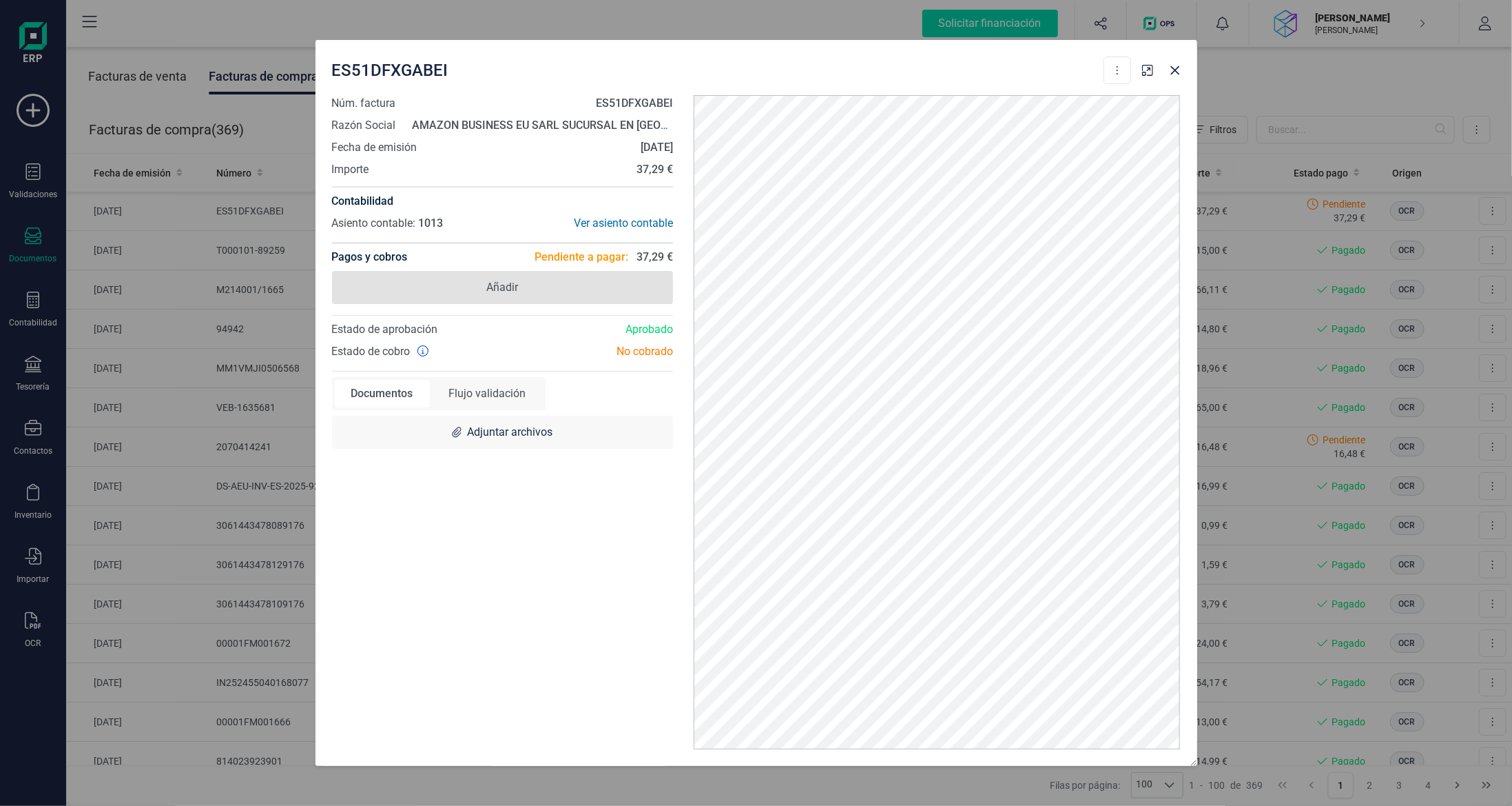
click at [533, 280] on span "Añadir" at bounding box center [503, 287] width 342 height 33
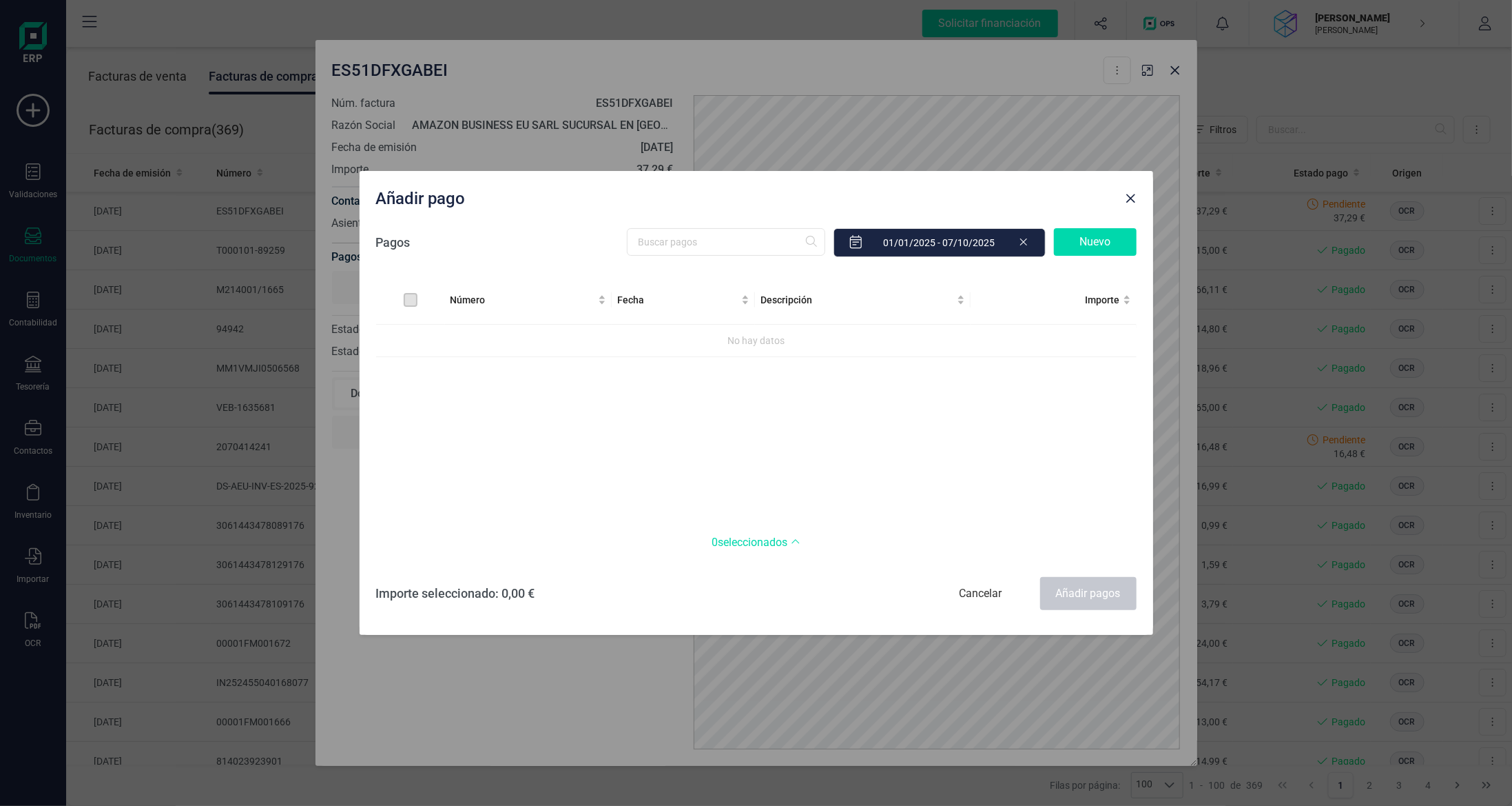
click at [1092, 240] on div "Nuevo" at bounding box center [1095, 242] width 83 height 28
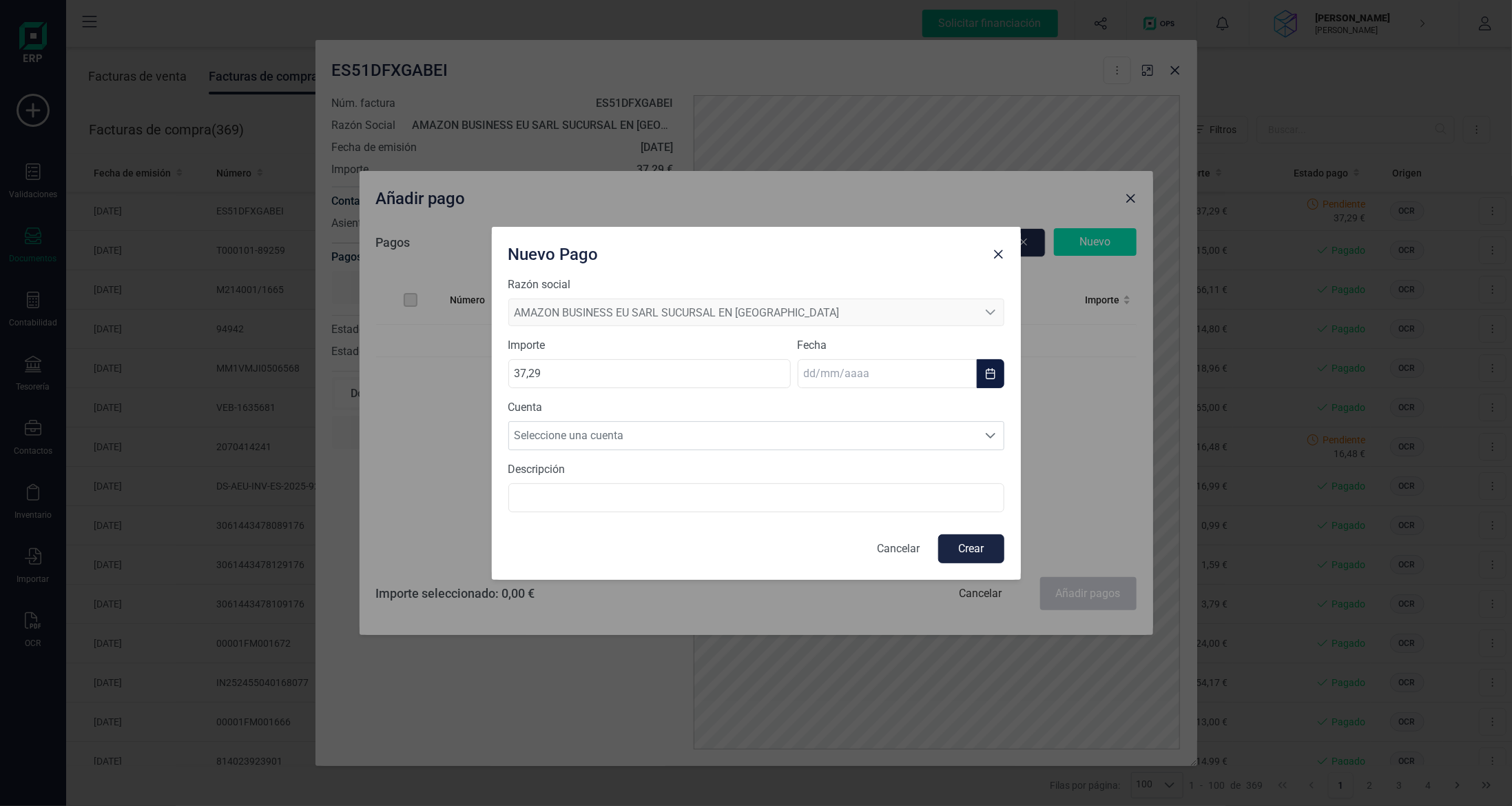
click at [854, 373] on input "text" at bounding box center [887, 373] width 179 height 29
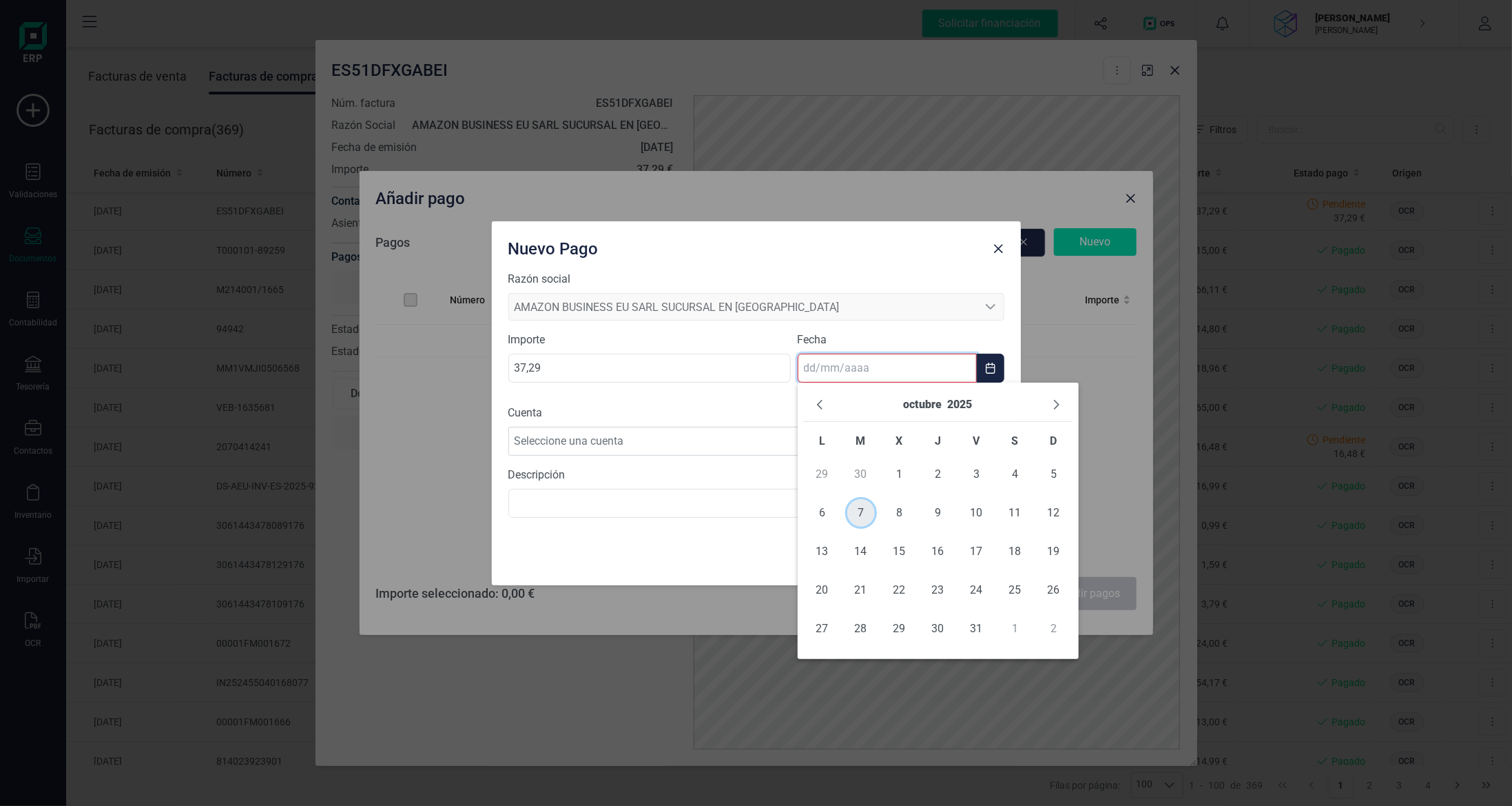
click at [863, 520] on span "7" at bounding box center [861, 513] width 28 height 28
type input "[DATE]"
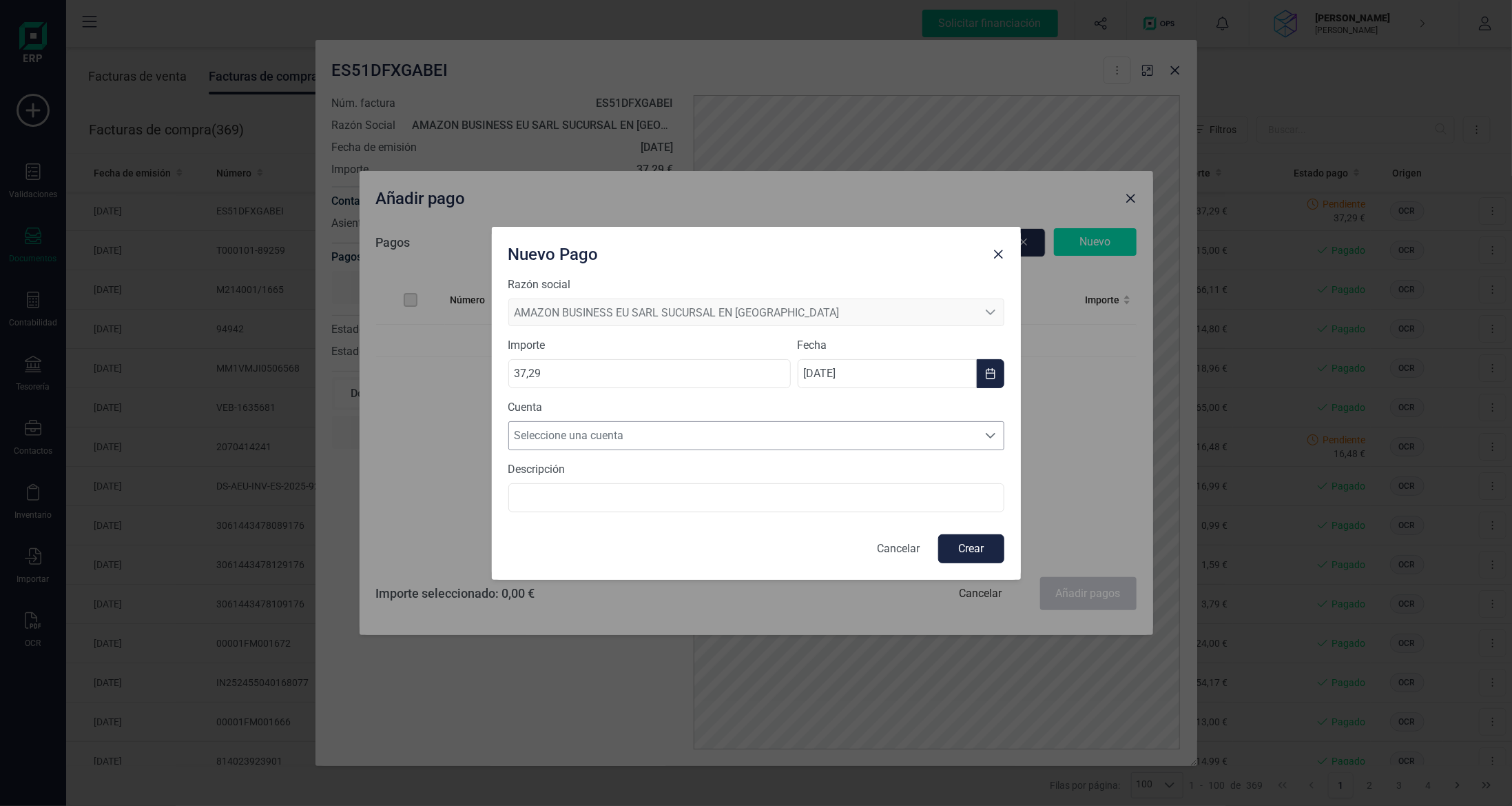
click at [626, 443] on span "Seleccione una cuenta" at bounding box center [743, 436] width 469 height 28
click at [594, 477] on span "[FINANCIAL_ID]" at bounding box center [556, 468] width 74 height 16
click at [980, 543] on button "Crear" at bounding box center [971, 548] width 66 height 29
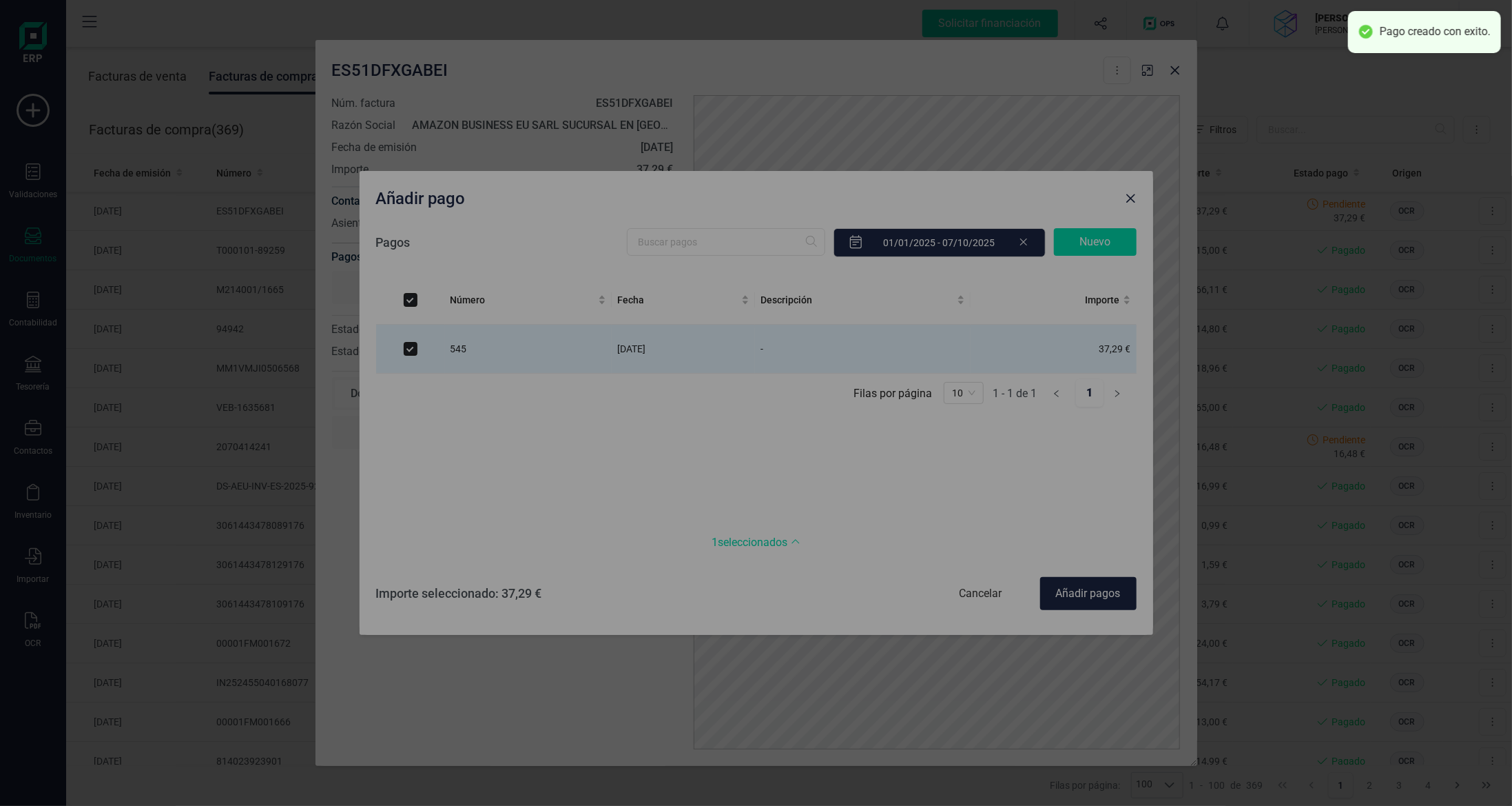
checkbox input "true"
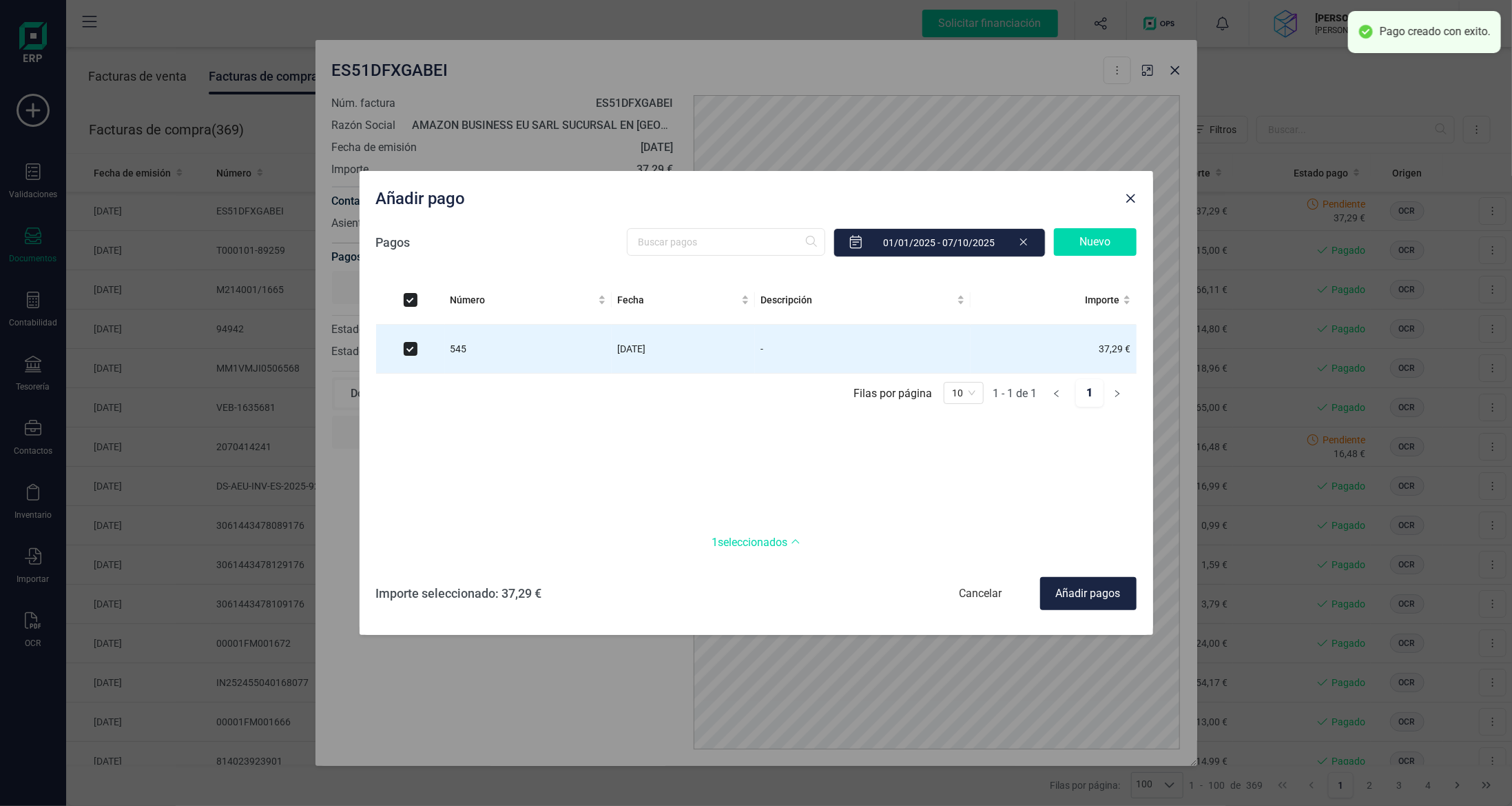
click at [1070, 598] on div "Añadir pagos" at bounding box center [1089, 594] width 96 height 33
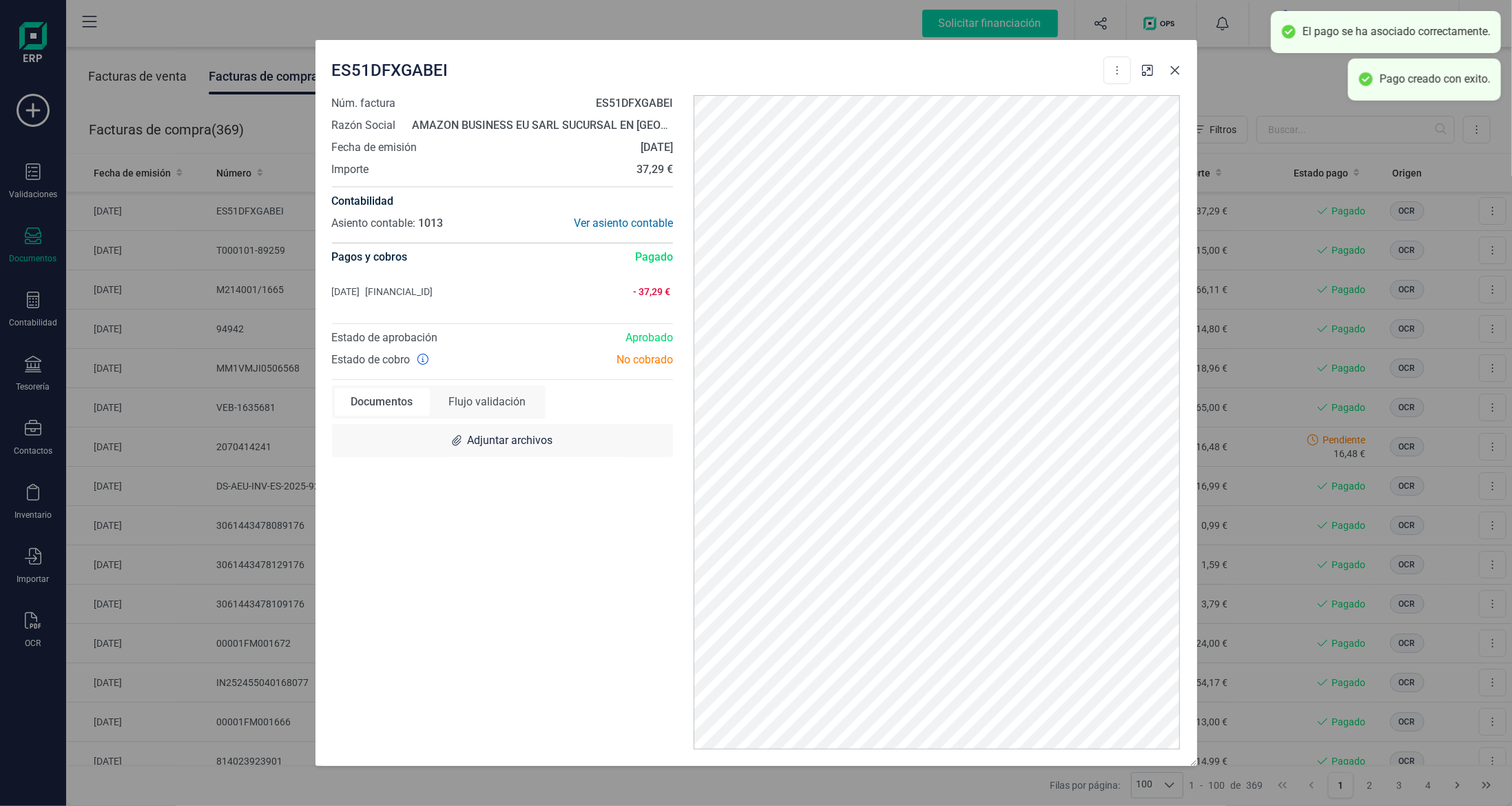
click at [1174, 79] on button "Close" at bounding box center [1175, 70] width 22 height 22
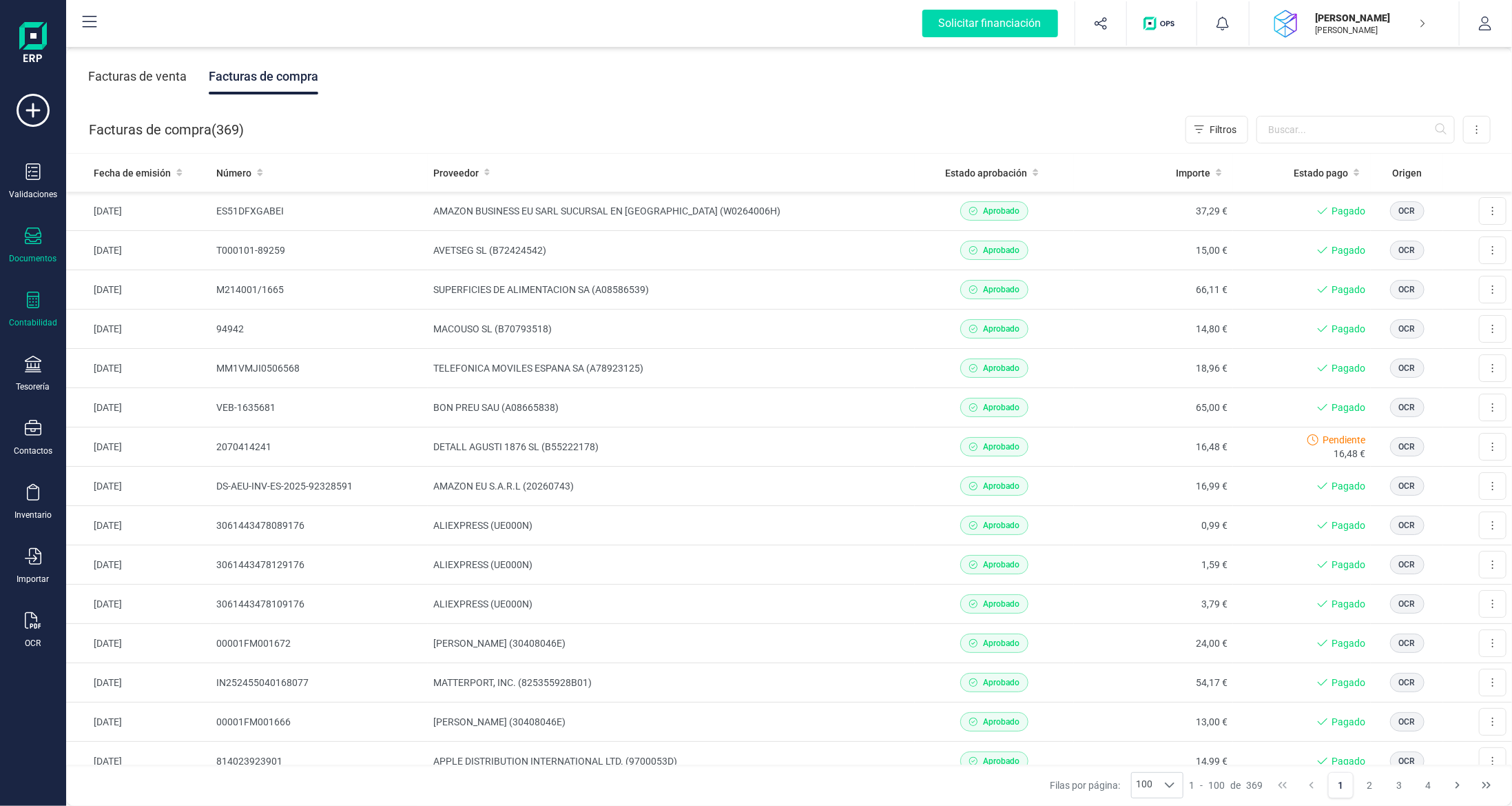
click at [36, 306] on div at bounding box center [33, 302] width 16 height 20
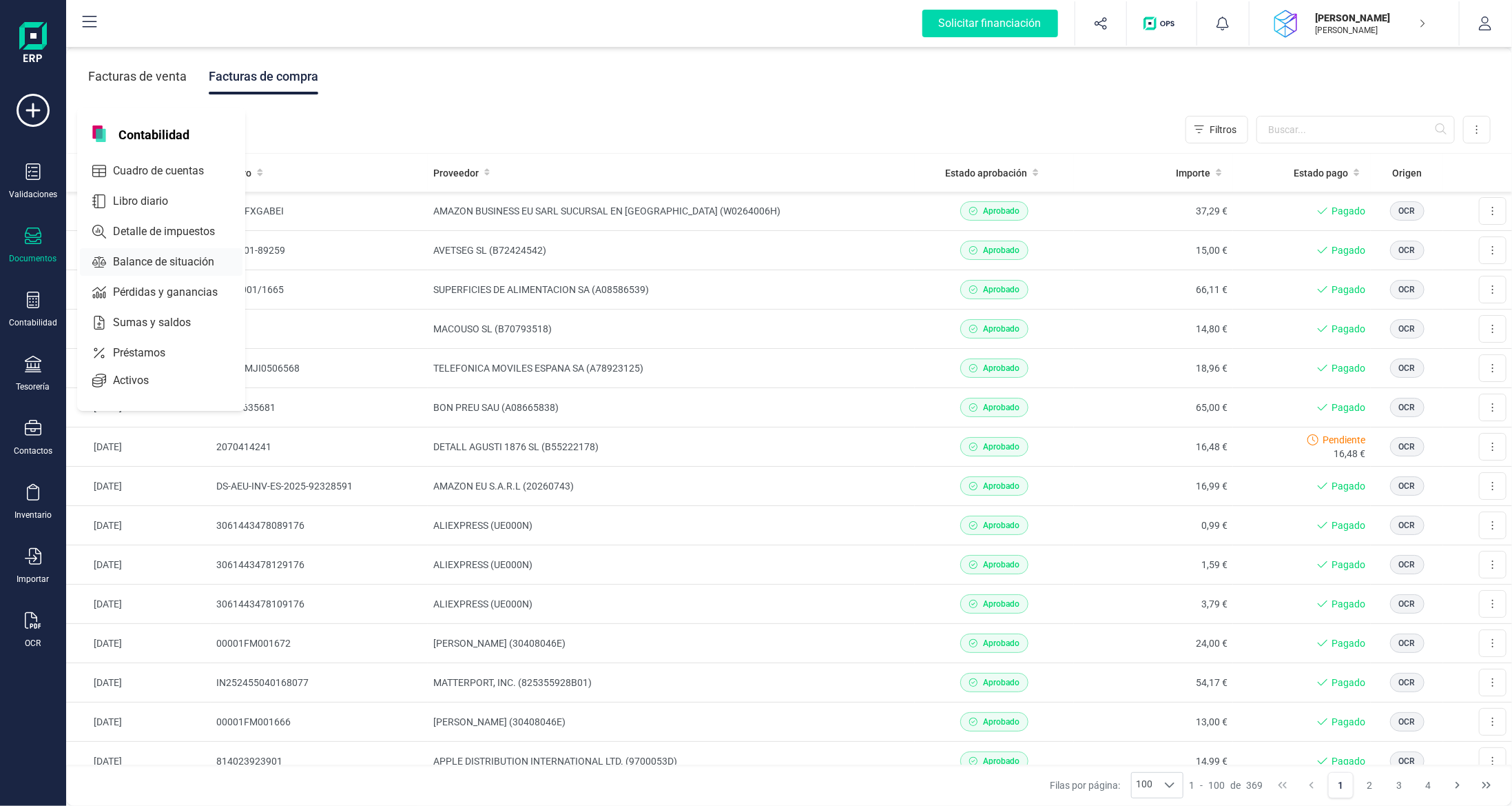
click at [180, 271] on div "Balance de situación" at bounding box center [161, 261] width 163 height 28
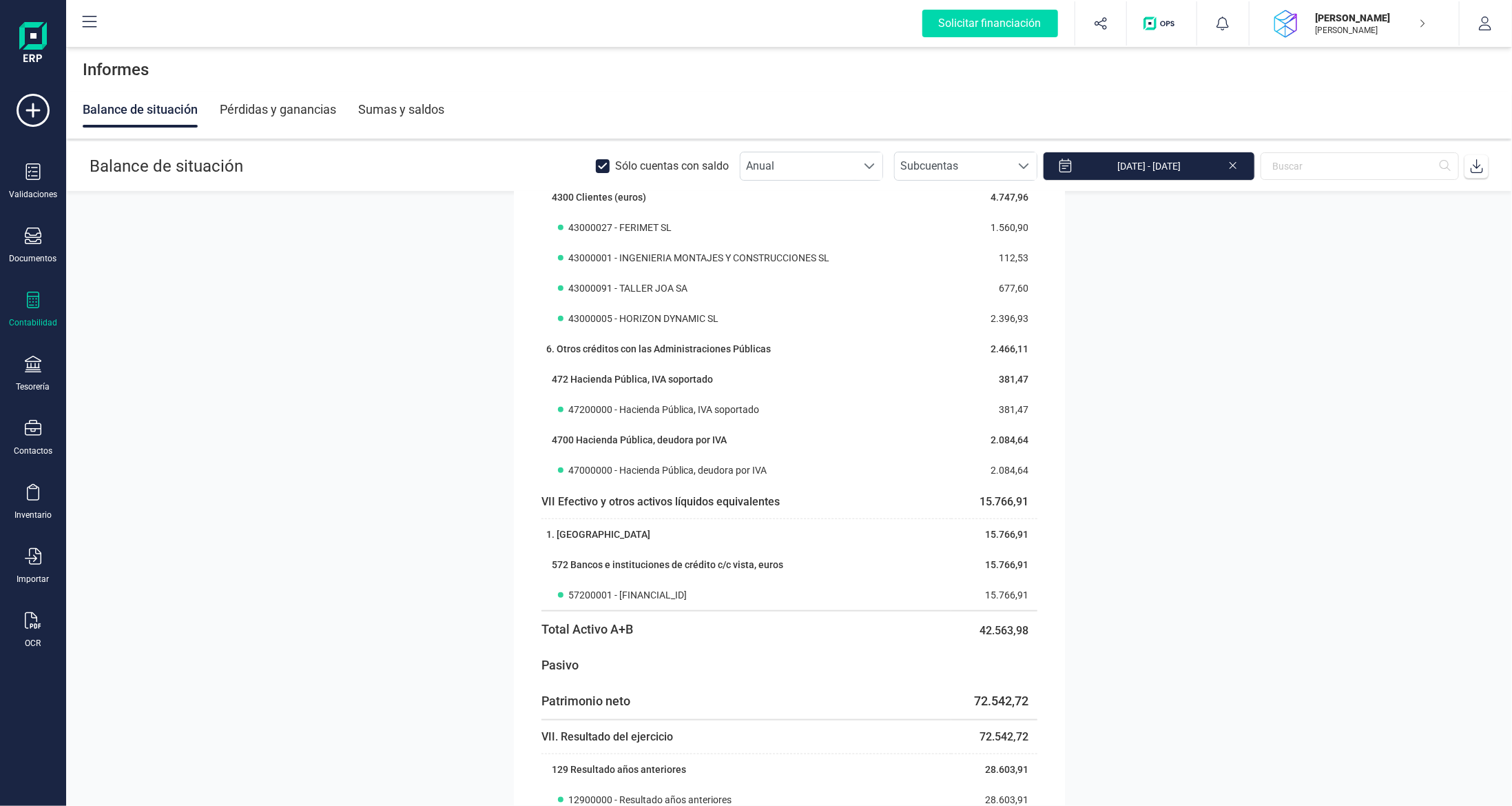
scroll to position [827, 0]
